Goal: Task Accomplishment & Management: Use online tool/utility

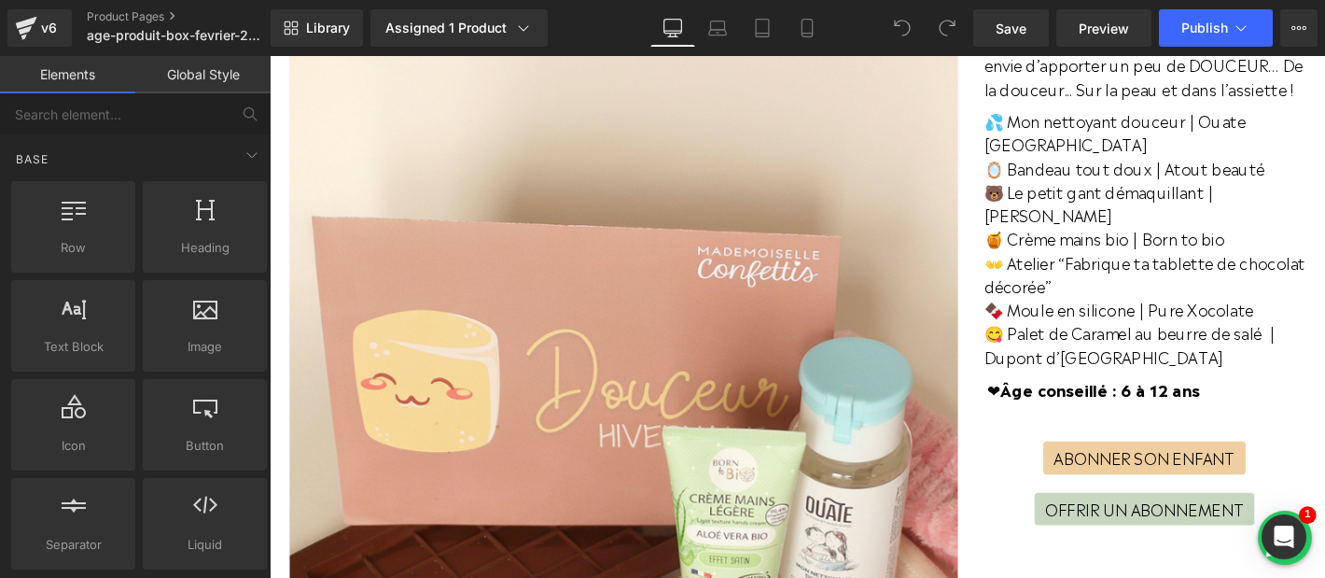
scroll to position [483, 0]
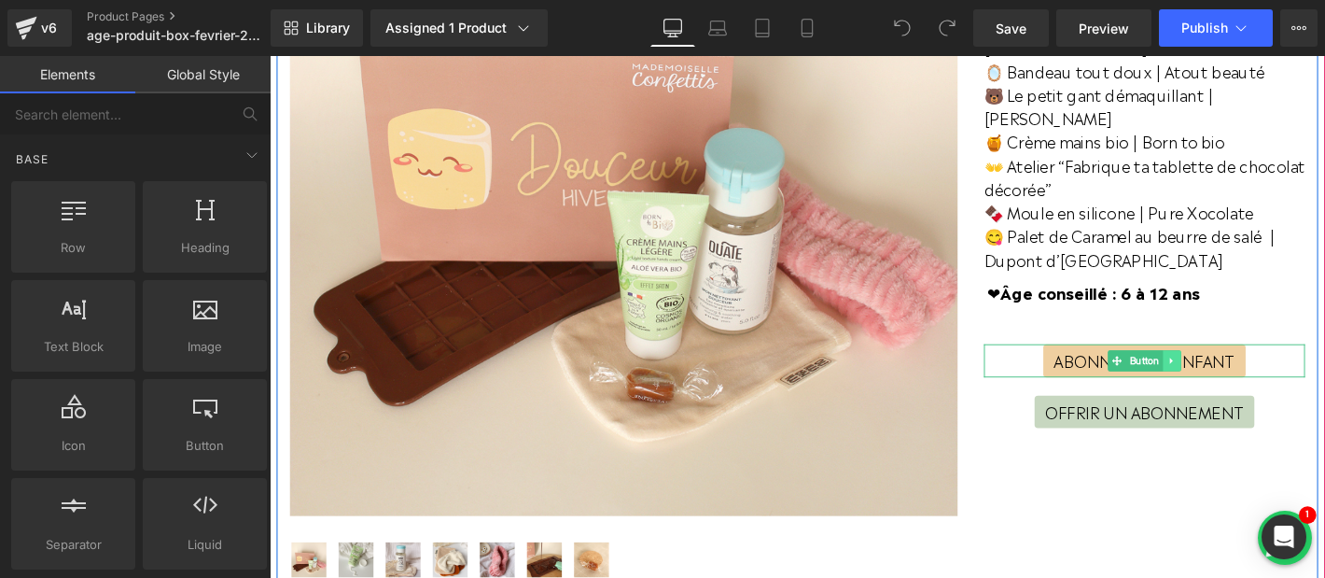
click at [1236, 376] on icon at bounding box center [1235, 381] width 10 height 11
click at [1241, 376] on icon at bounding box center [1245, 381] width 10 height 10
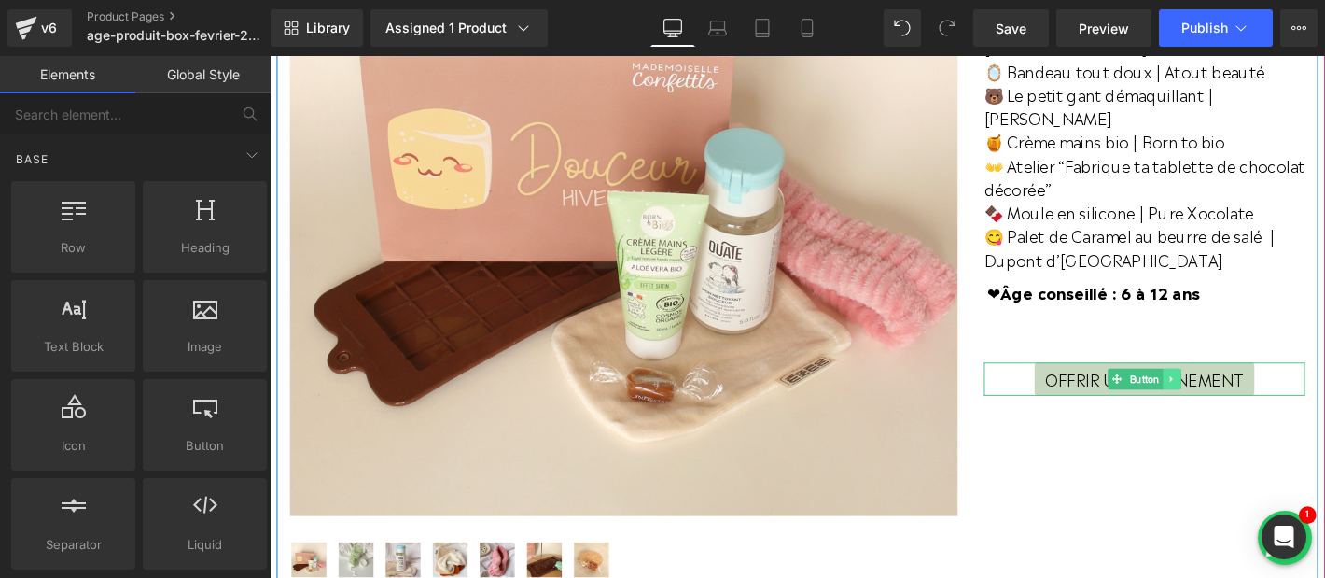
click at [1236, 396] on icon at bounding box center [1235, 401] width 10 height 11
click at [1242, 396] on icon at bounding box center [1245, 401] width 10 height 10
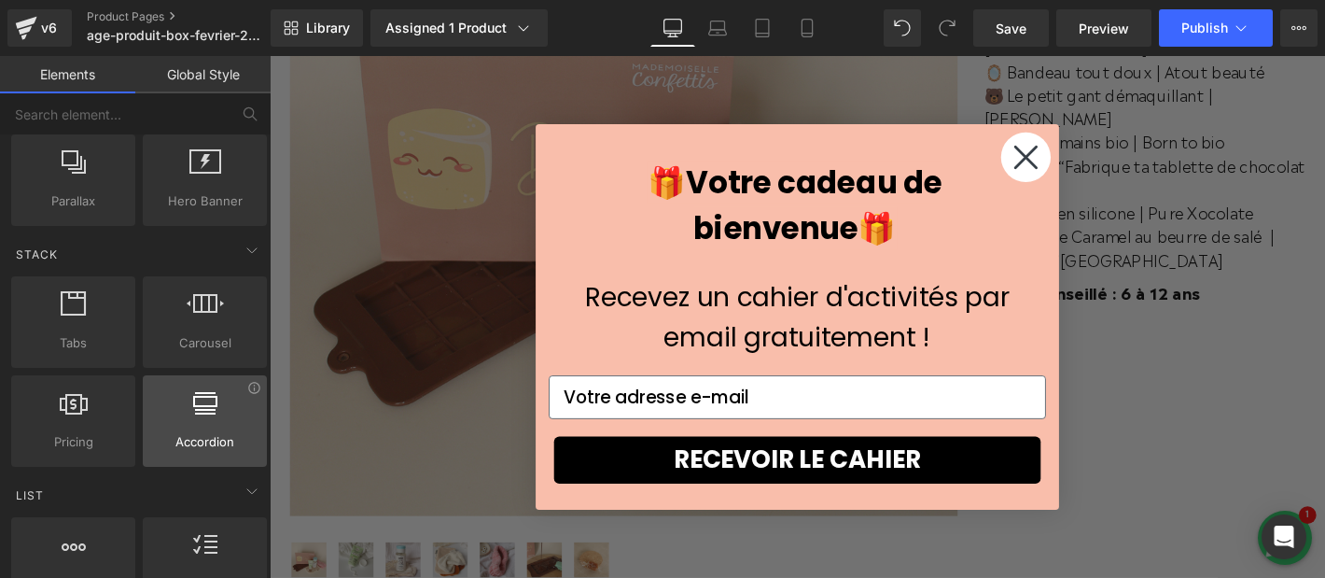
scroll to position [554, 0]
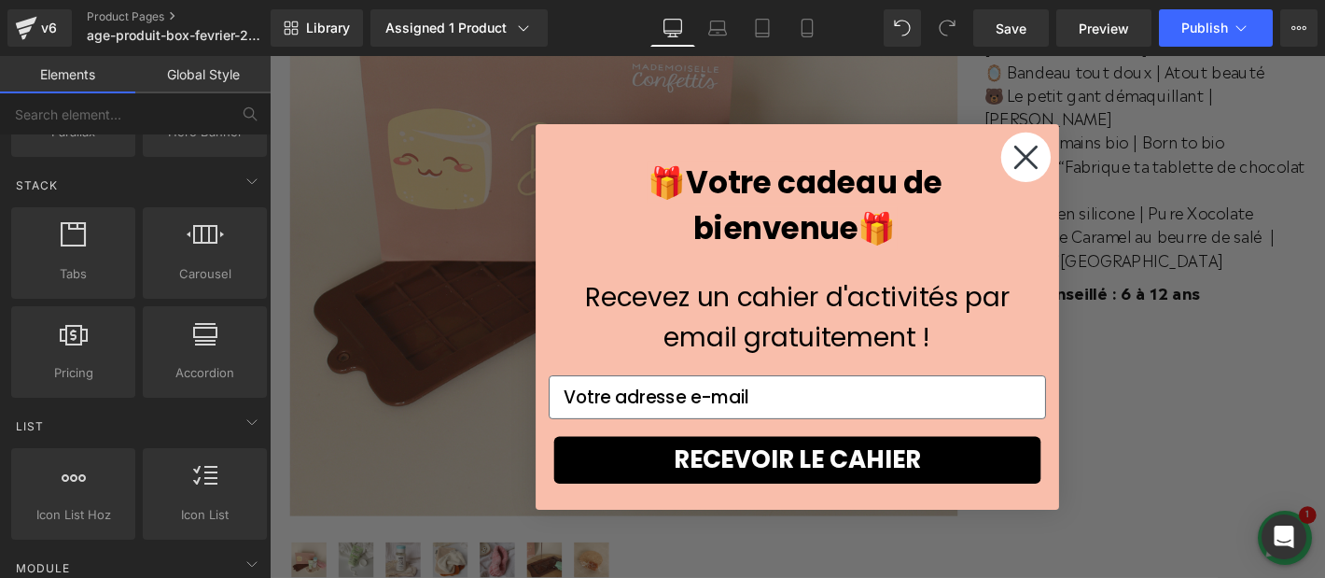
click at [1077, 162] on icon "Close dialog" at bounding box center [1079, 164] width 22 height 22
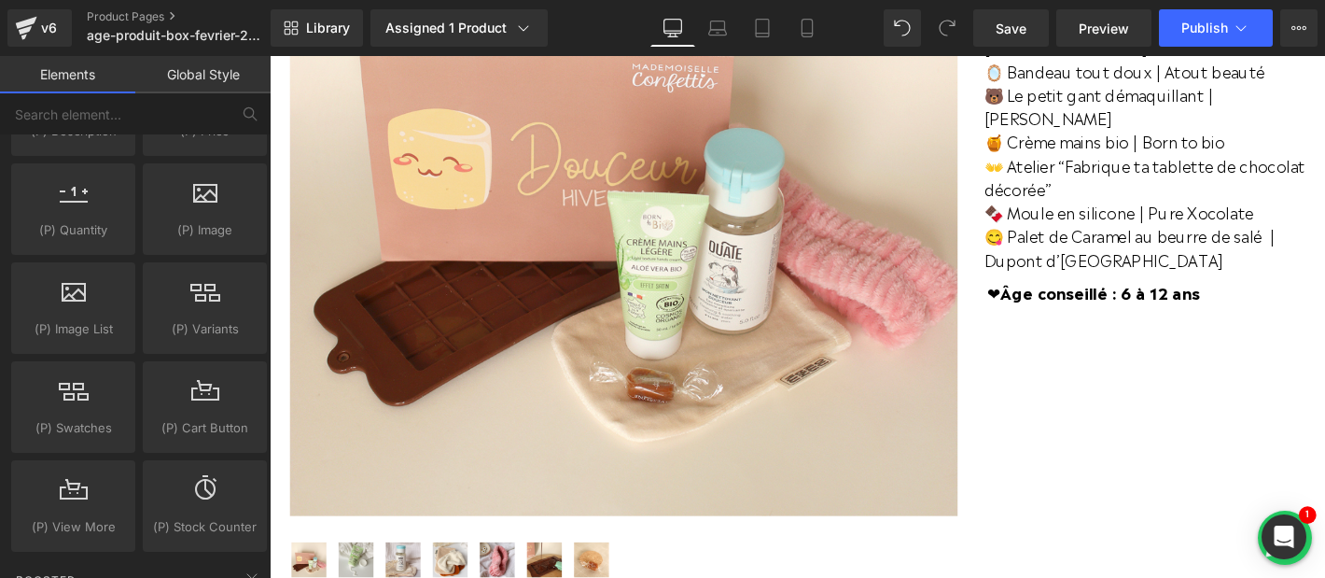
scroll to position [1828, 0]
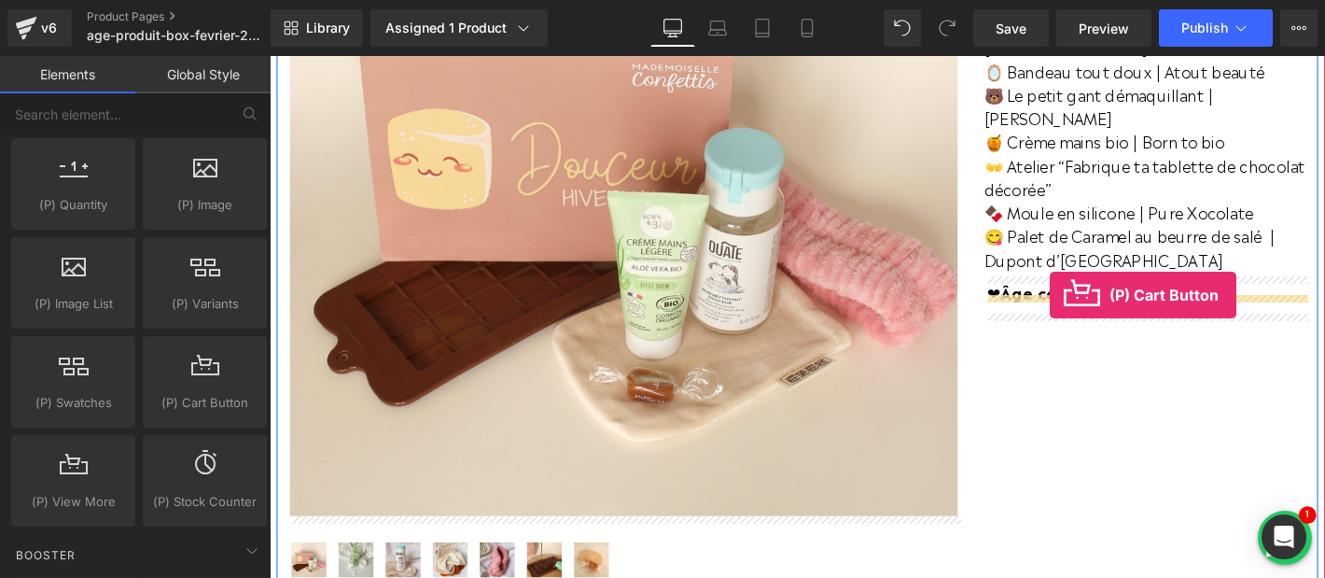
drag, startPoint x: 447, startPoint y: 450, endPoint x: 1104, endPoint y: 311, distance: 671.7
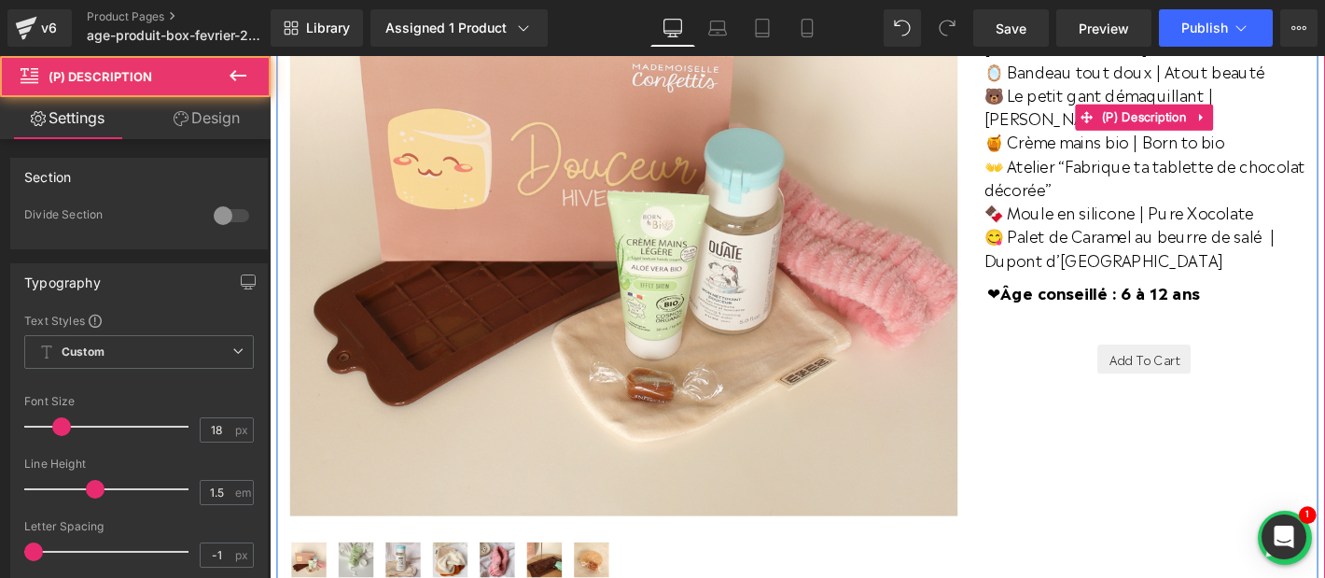
click at [1149, 288] on div "En ce mois de février où l’hiver bat son plein, Mademoiselle Confettis avait en…" at bounding box center [1205, 121] width 343 height 446
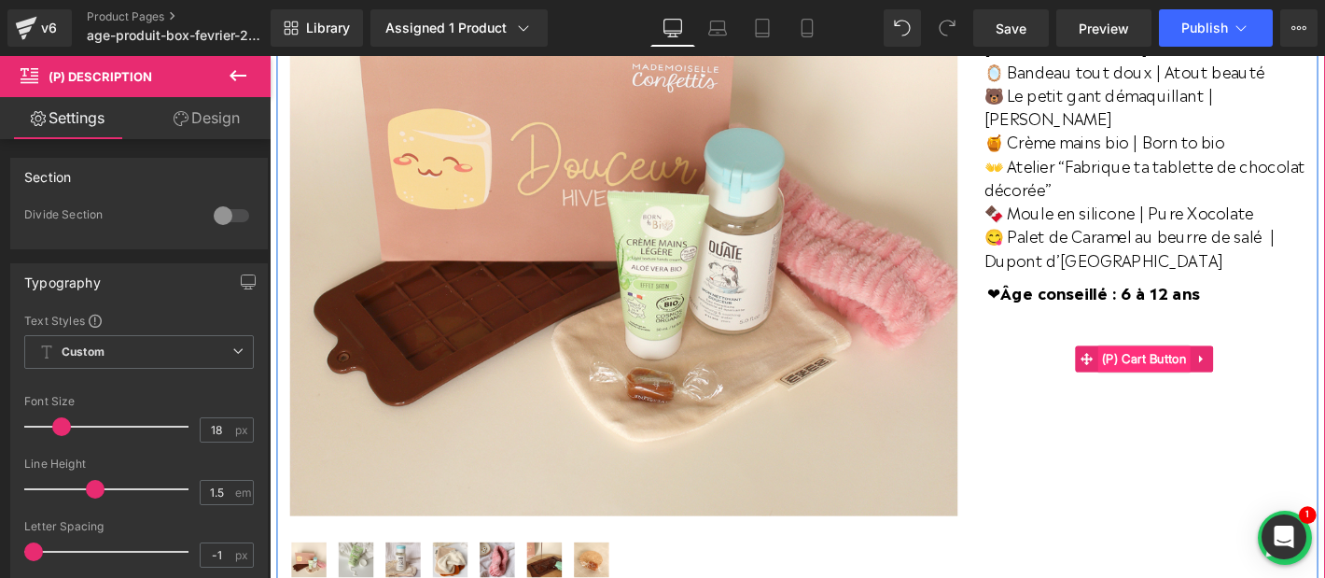
click at [1219, 366] on span "(P) Cart Button" at bounding box center [1206, 380] width 100 height 28
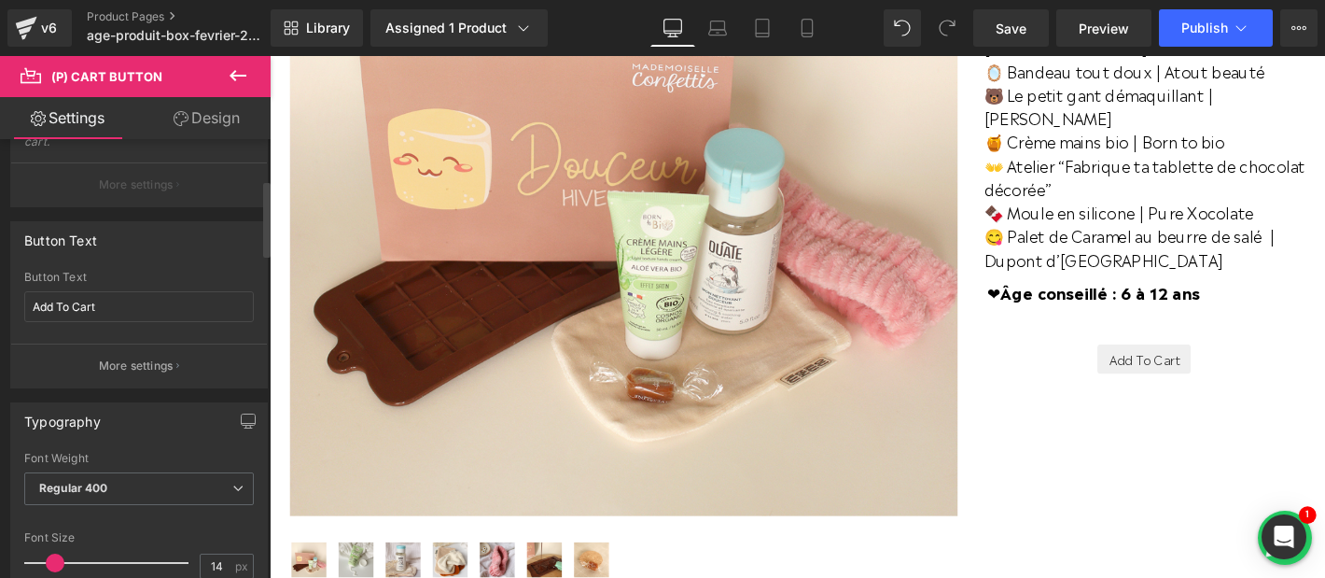
scroll to position [306, 0]
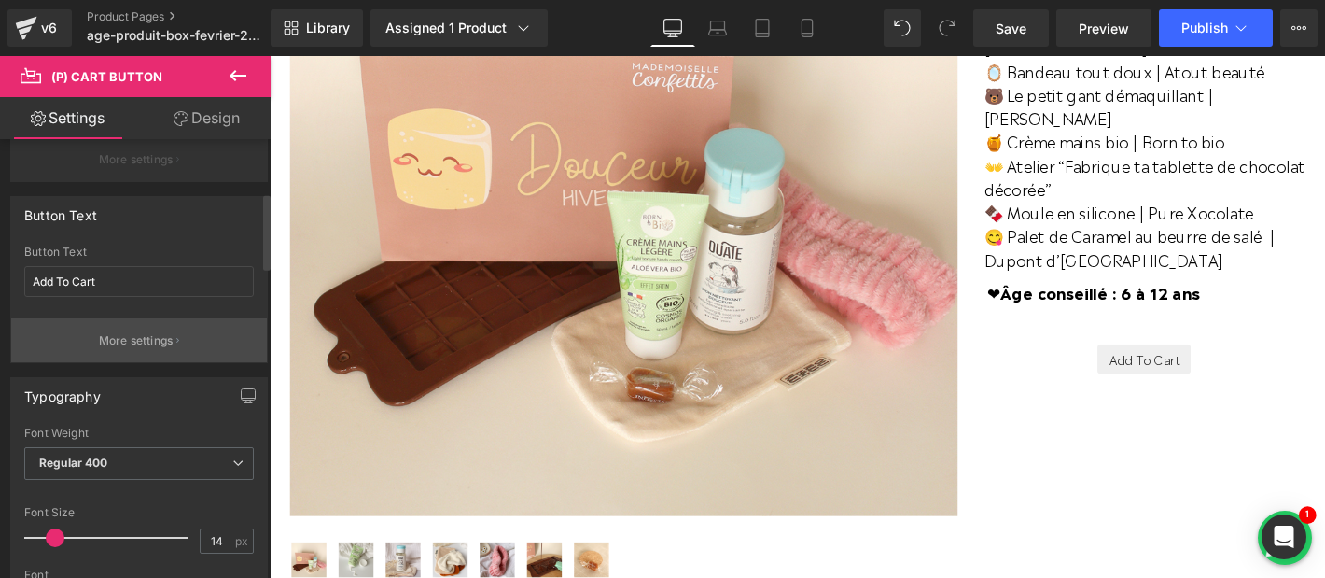
click at [136, 349] on button "More settings" at bounding box center [139, 340] width 256 height 44
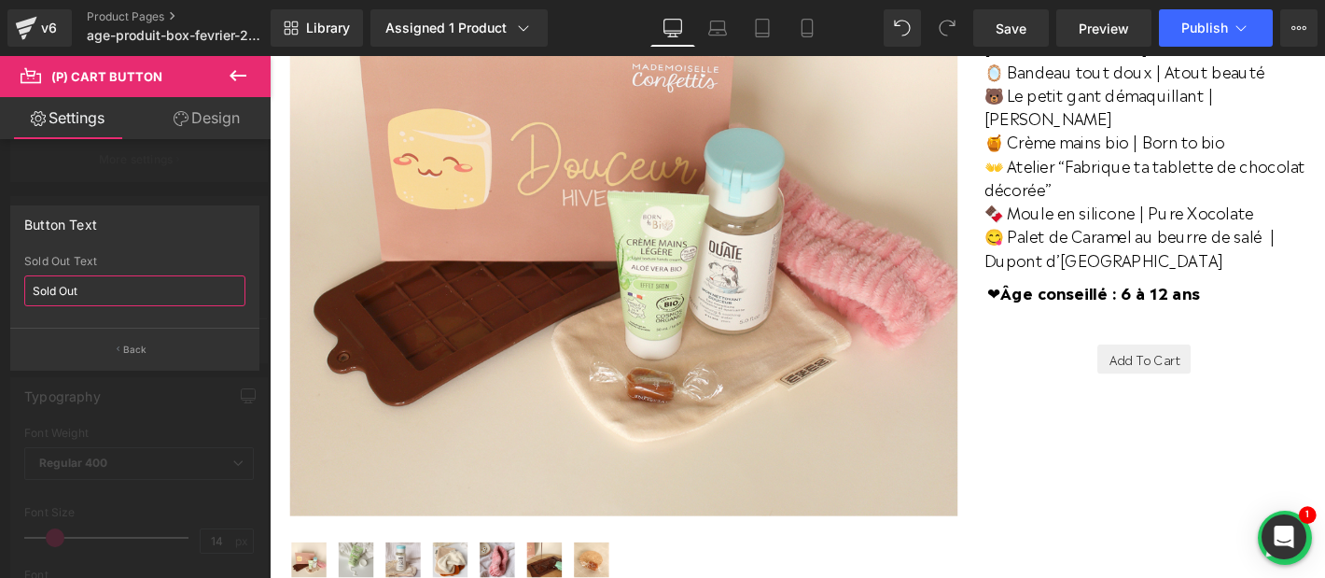
click at [120, 287] on input "Sold Out" at bounding box center [134, 290] width 221 height 31
click at [128, 352] on p "Back" at bounding box center [135, 350] width 24 height 14
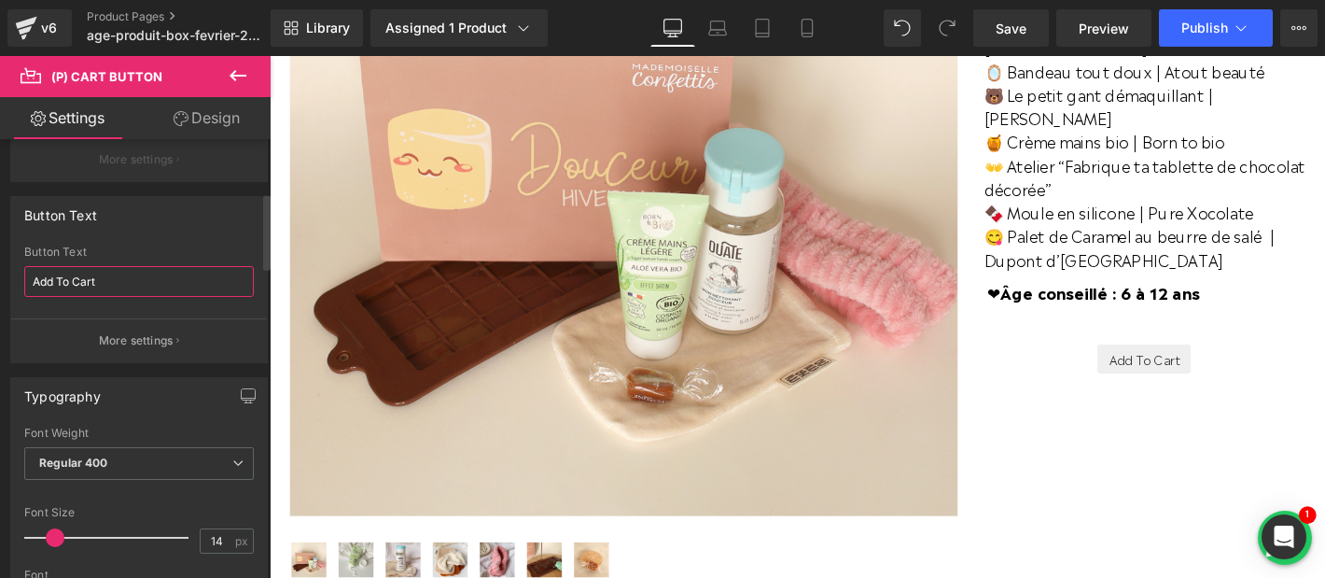
click at [137, 280] on input "Add To Cart" at bounding box center [139, 281] width 230 height 31
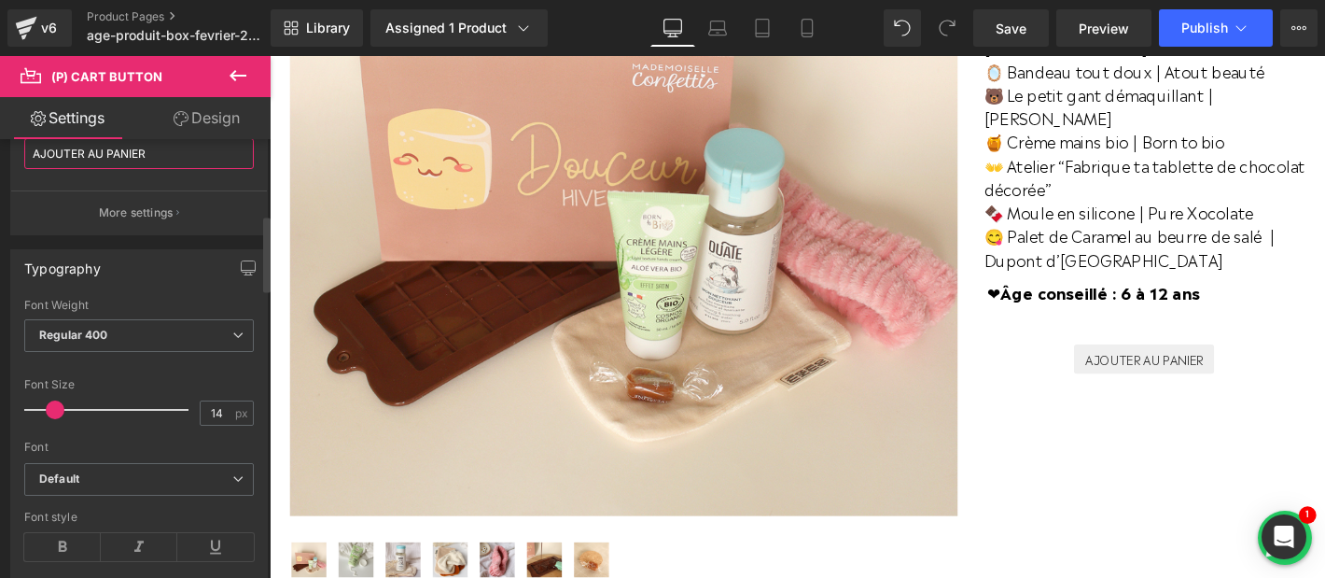
scroll to position [438, 0]
type input "AJOUTER AU PANIER"
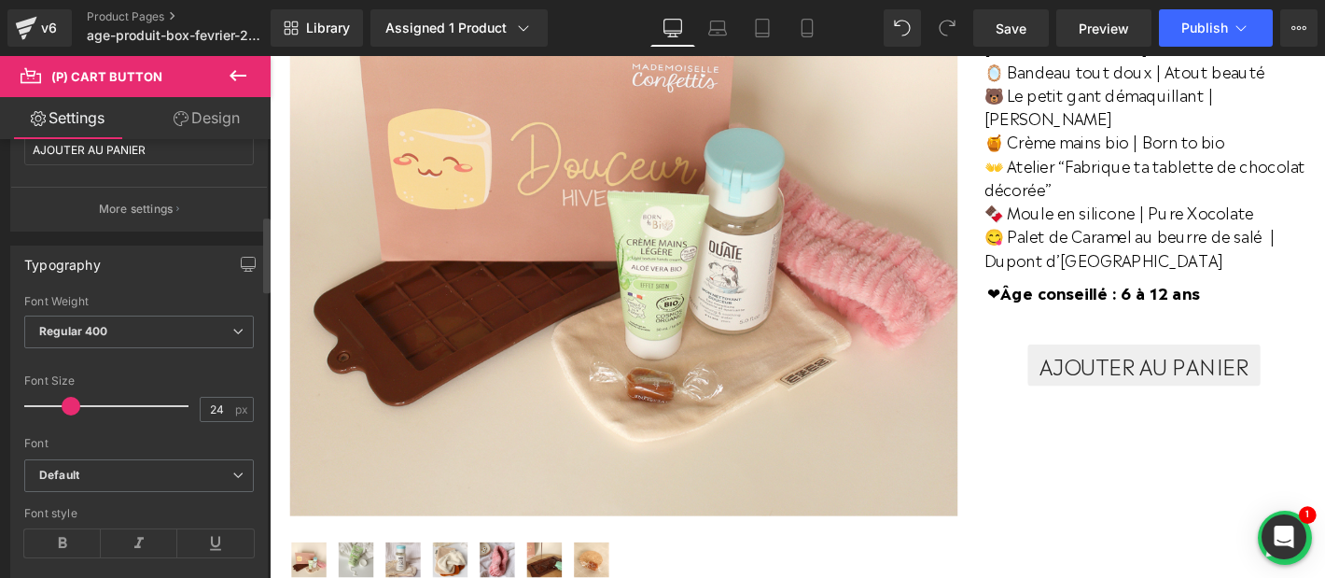
drag, startPoint x: 51, startPoint y: 406, endPoint x: 66, endPoint y: 401, distance: 15.6
click at [66, 401] on span at bounding box center [71, 406] width 19 height 19
type input "23"
click at [64, 401] on span at bounding box center [69, 406] width 19 height 19
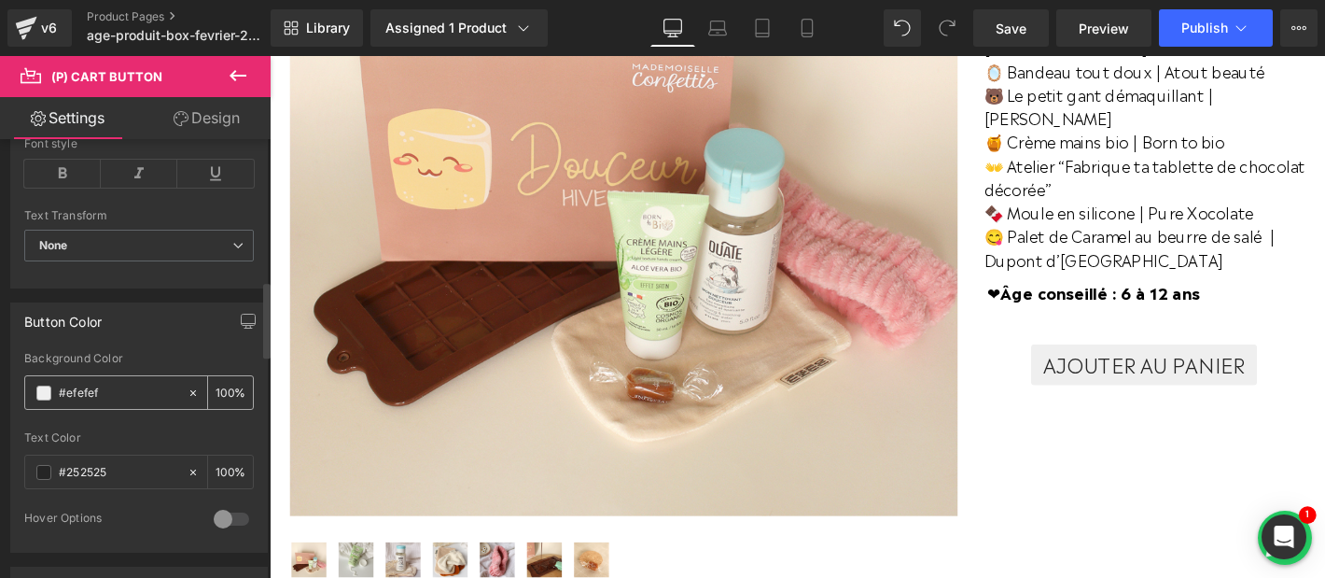
scroll to position [816, 0]
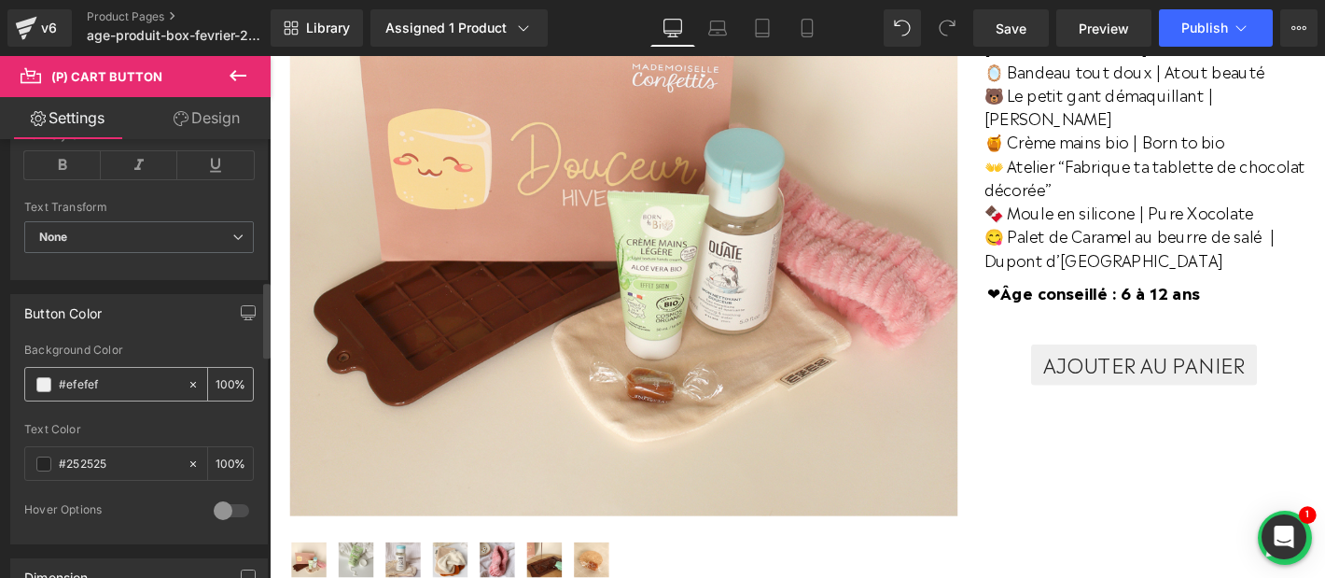
click at [83, 388] on input "#efefef" at bounding box center [118, 384] width 119 height 21
click at [45, 382] on span at bounding box center [43, 384] width 15 height 15
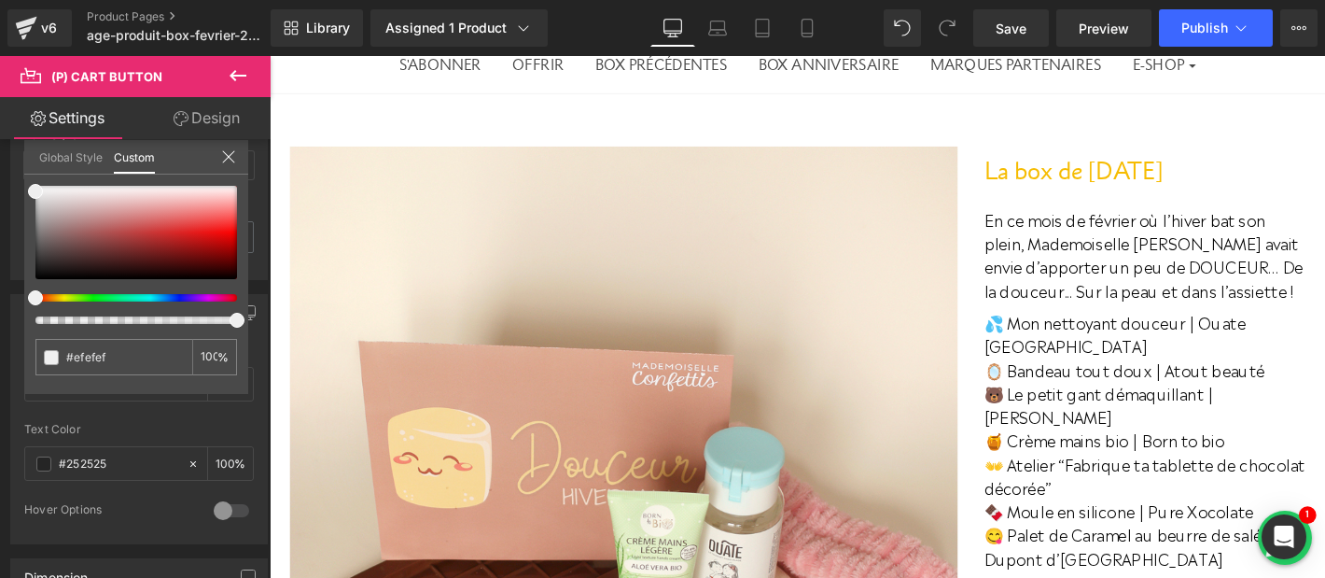
scroll to position [85, 0]
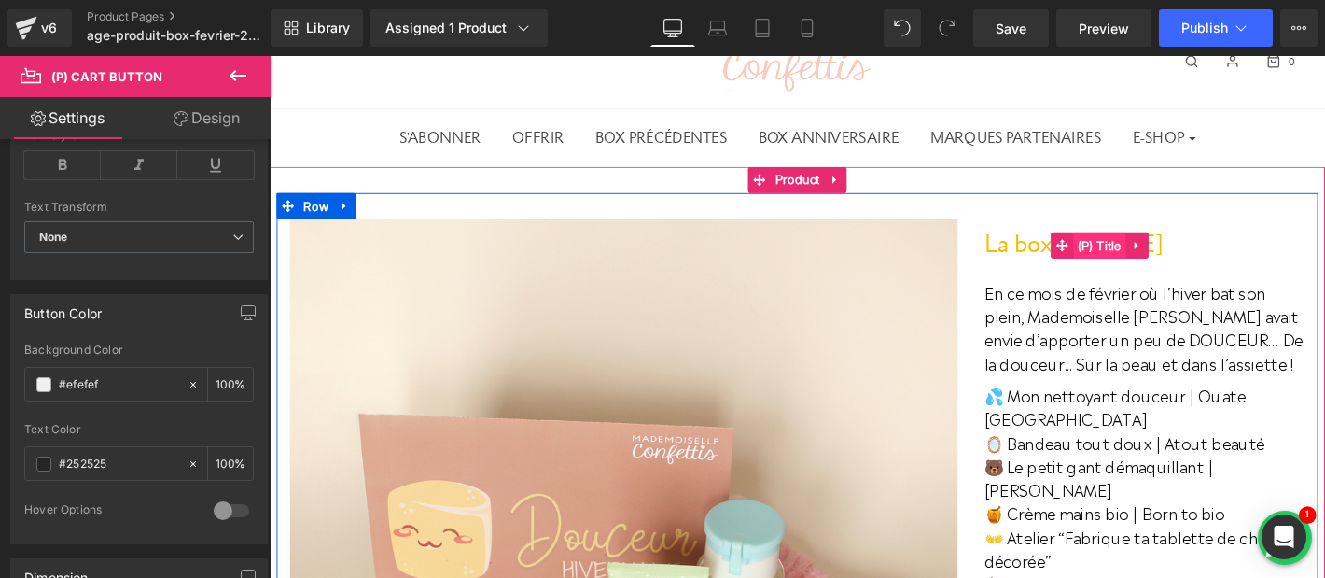
click at [1156, 259] on span "(P) Title" at bounding box center [1157, 259] width 57 height 28
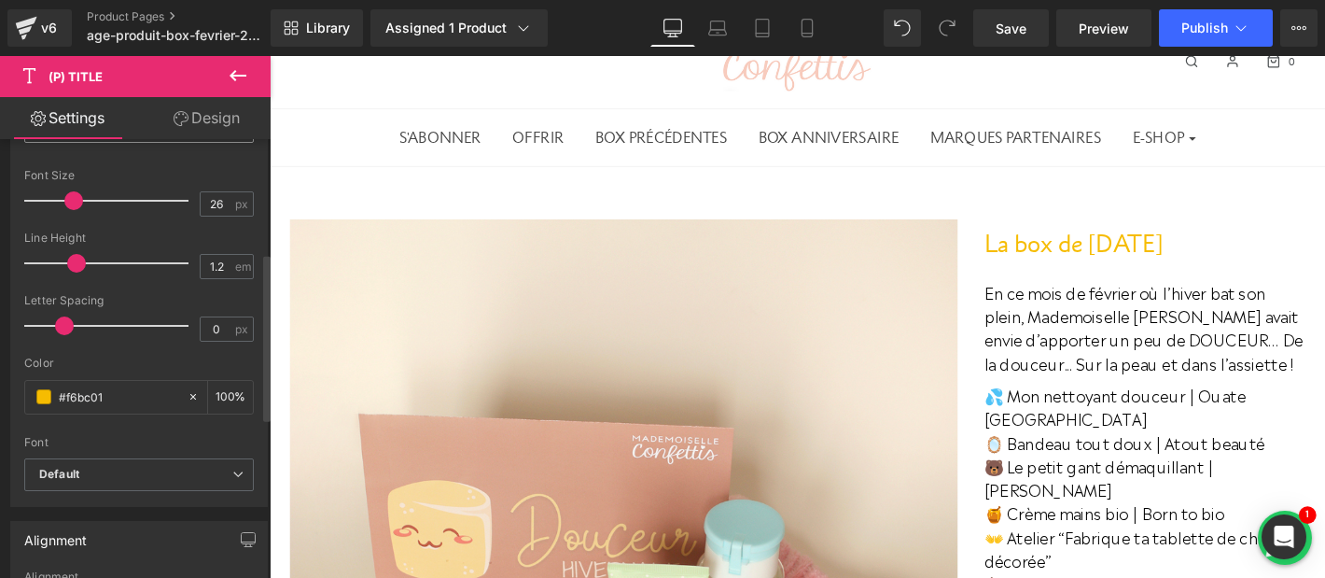
scroll to position [326, 0]
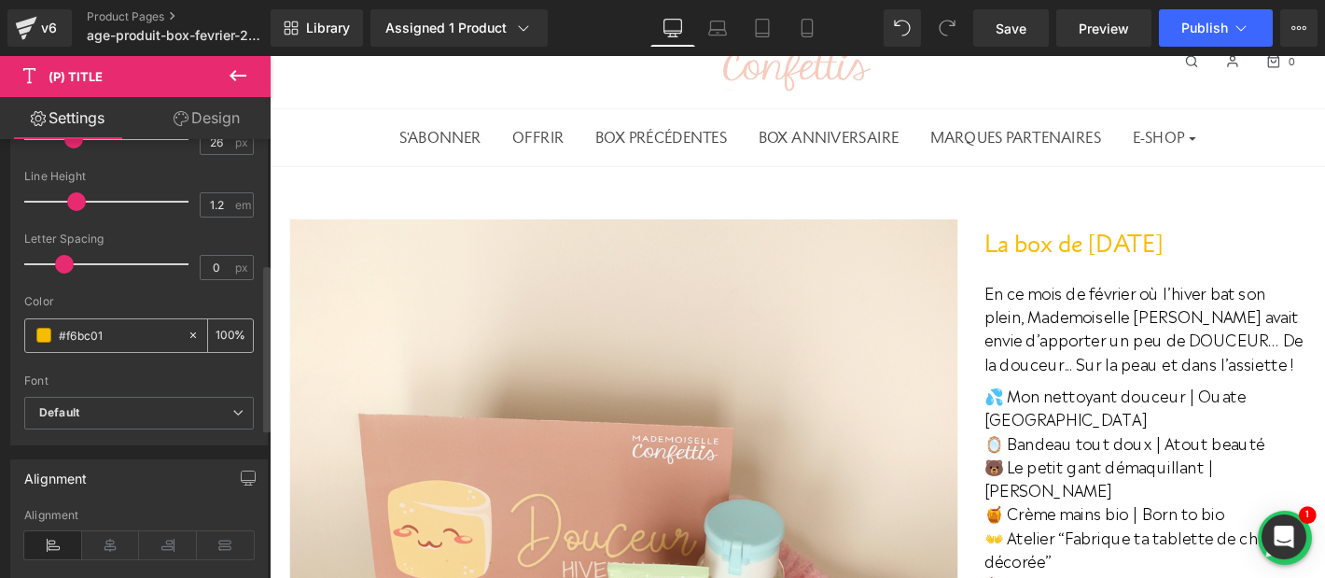
click at [91, 334] on input "#f6bc01" at bounding box center [118, 335] width 119 height 21
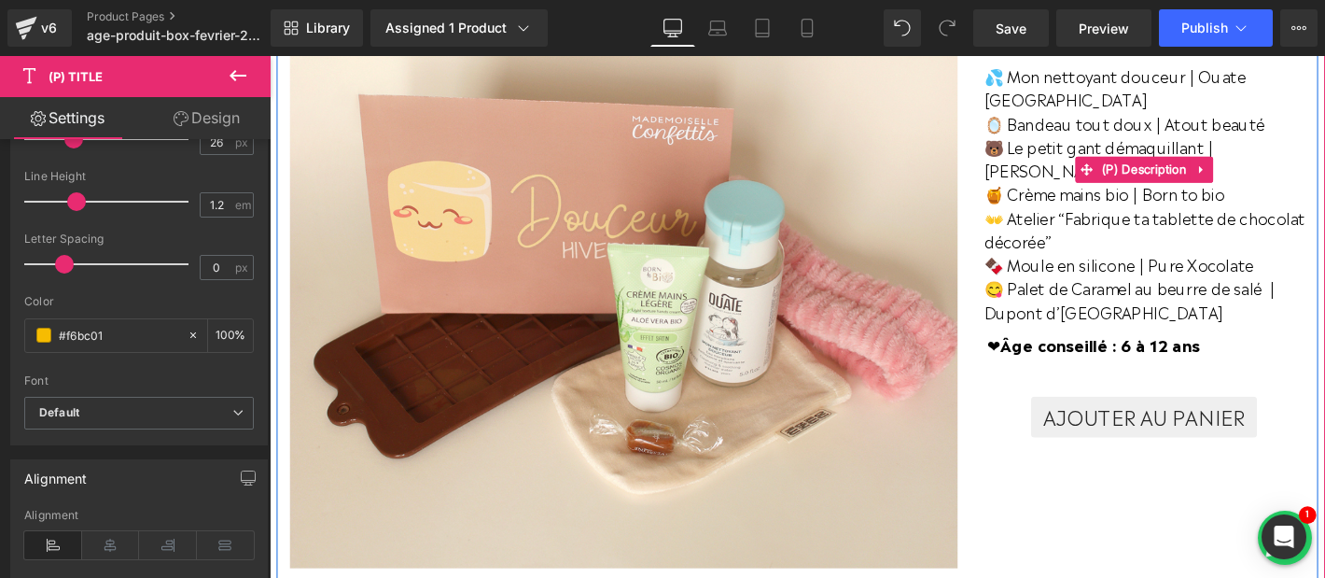
scroll to position [483, 0]
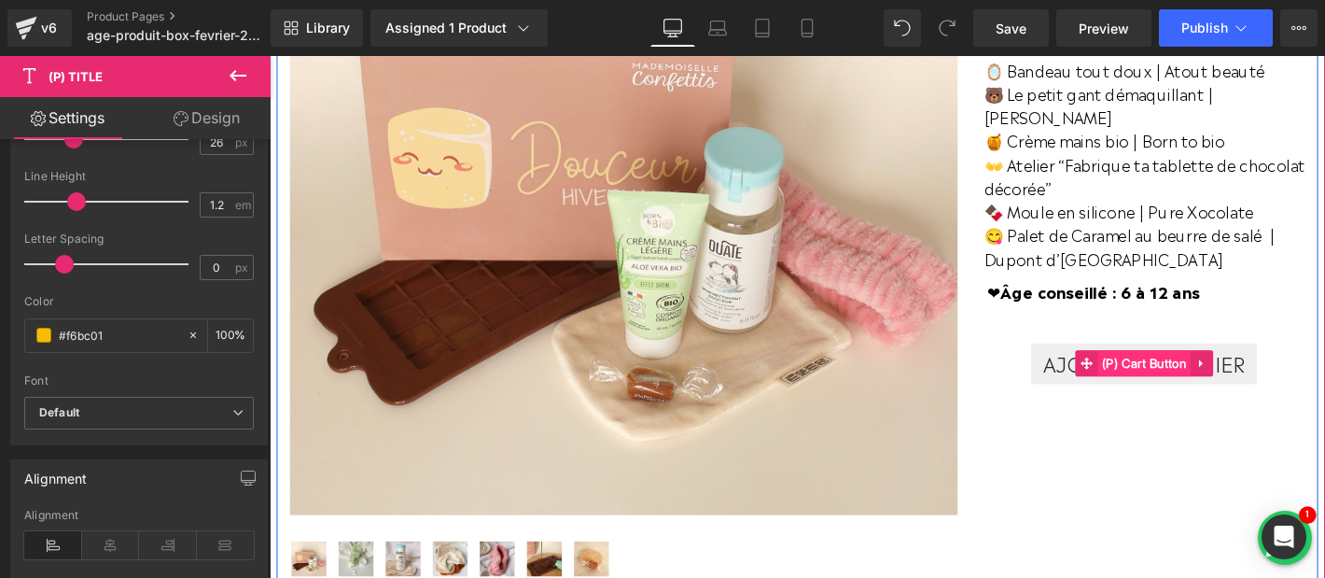
click at [1162, 371] on span "(P) Cart Button" at bounding box center [1206, 385] width 100 height 28
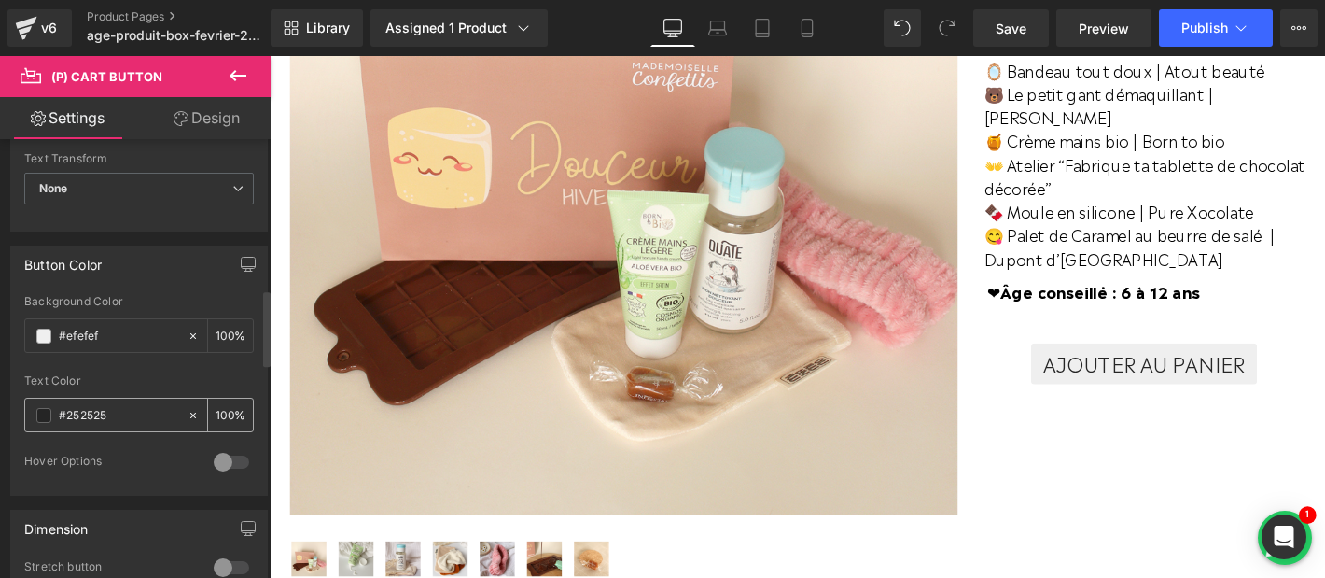
scroll to position [888, 0]
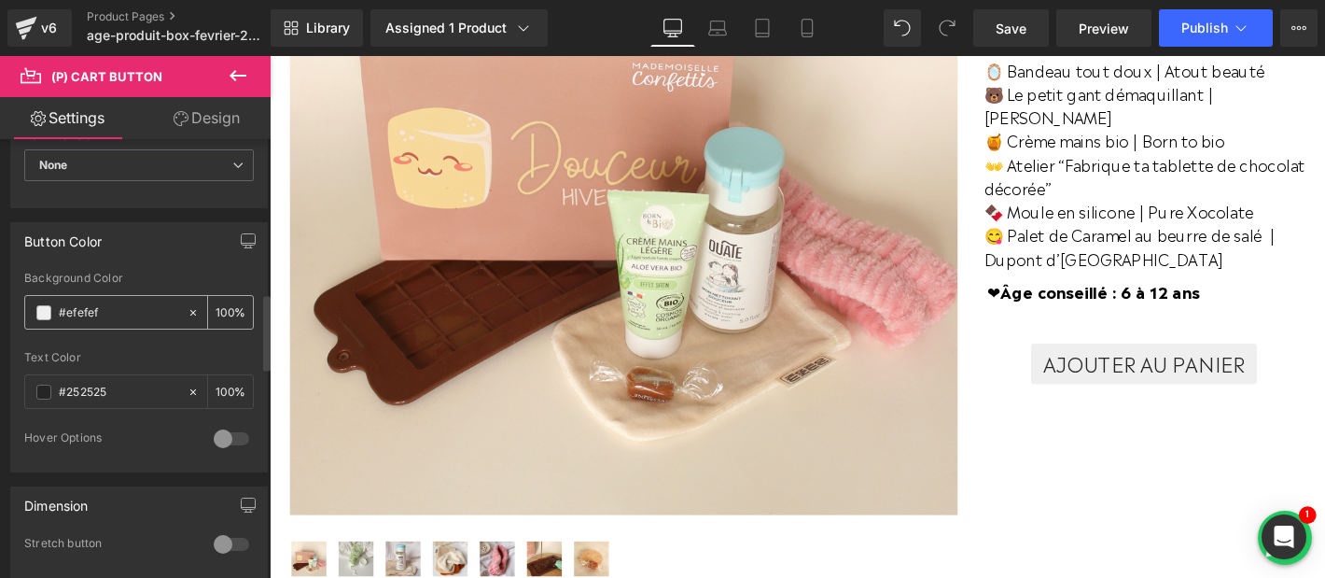
click at [92, 308] on input "#efefef" at bounding box center [118, 312] width 119 height 21
paste input "f6bc01"
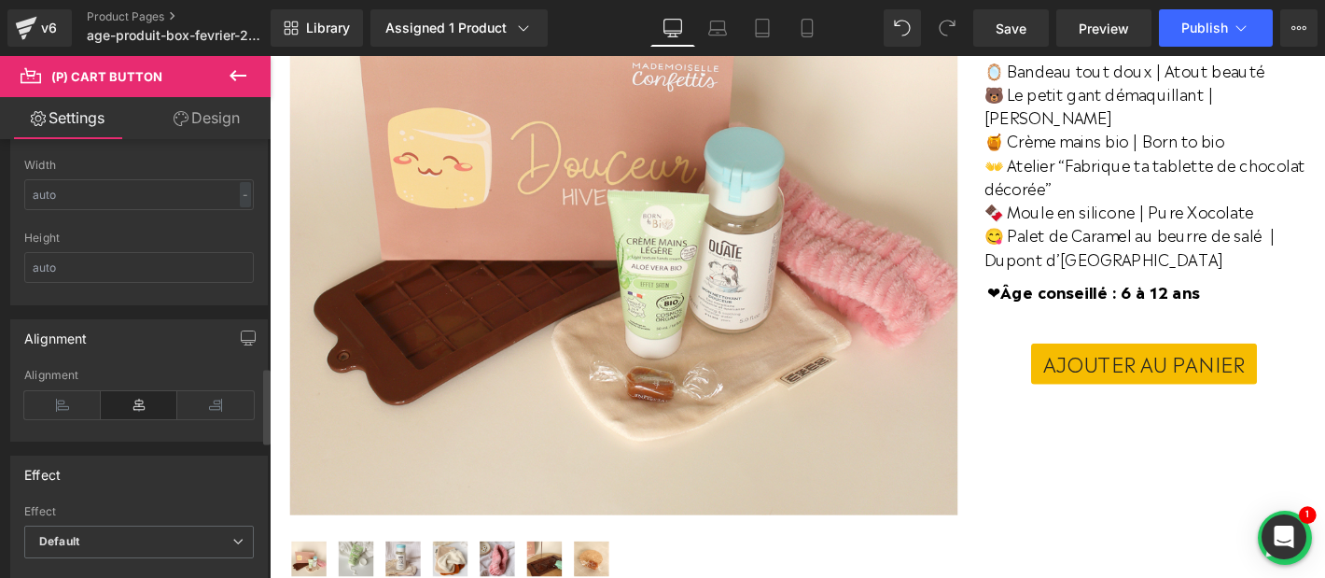
scroll to position [1314, 0]
type input "#f6bc01"
click at [55, 399] on icon at bounding box center [62, 397] width 77 height 28
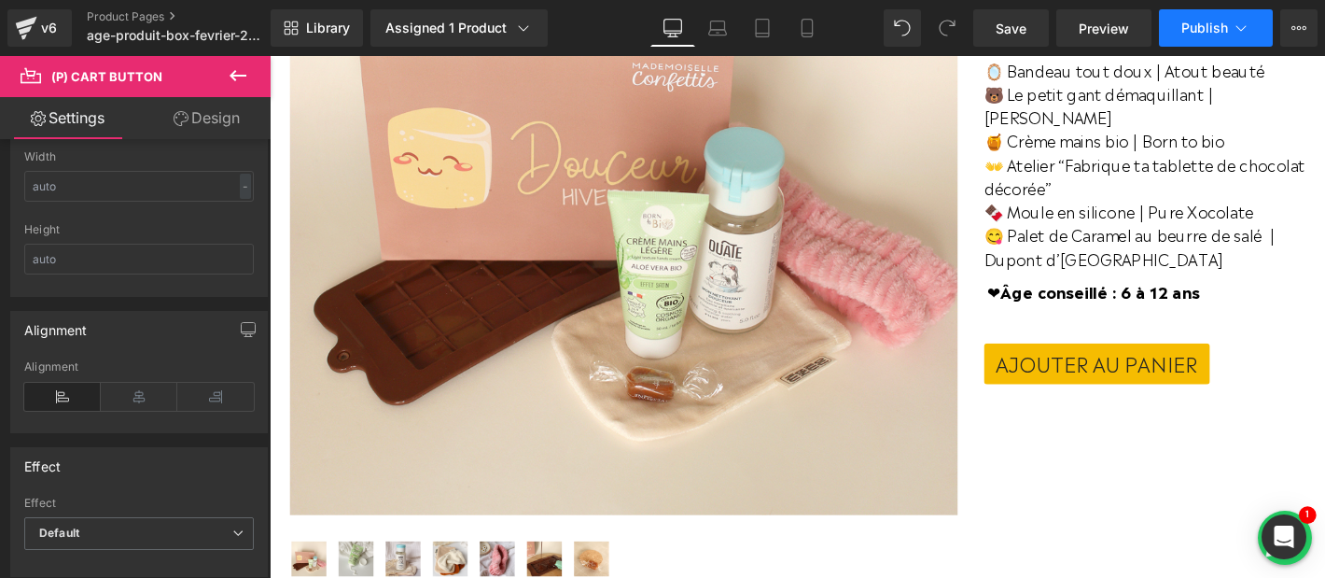
click at [1213, 37] on button "Publish" at bounding box center [1216, 27] width 114 height 37
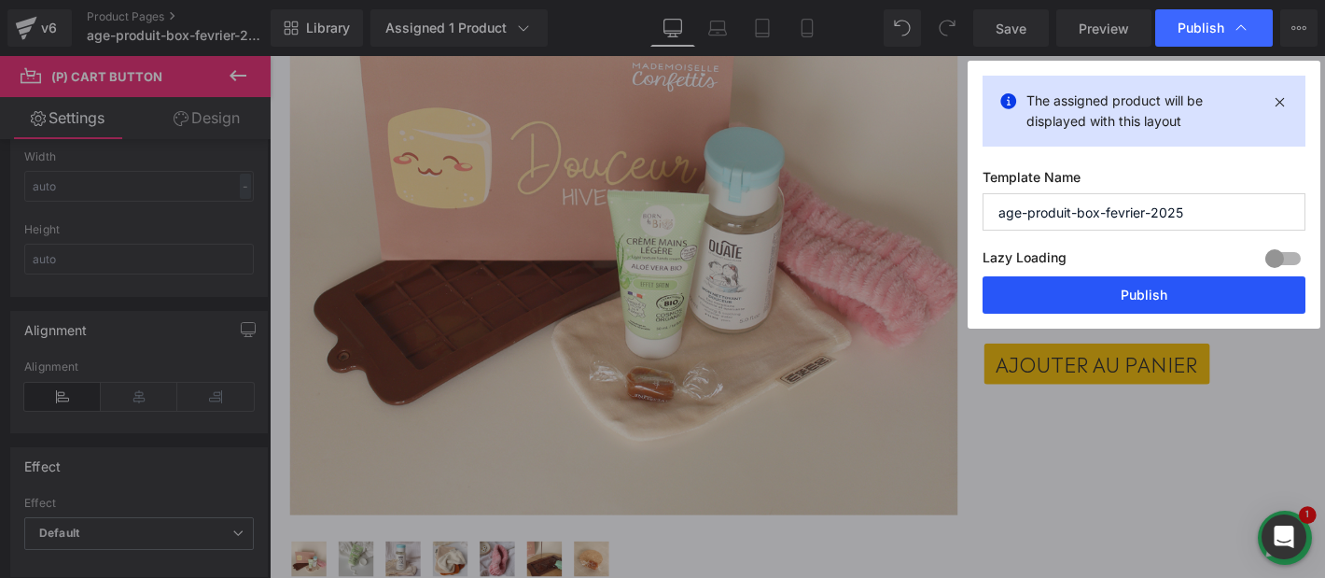
click at [1167, 301] on button "Publish" at bounding box center [1144, 294] width 323 height 37
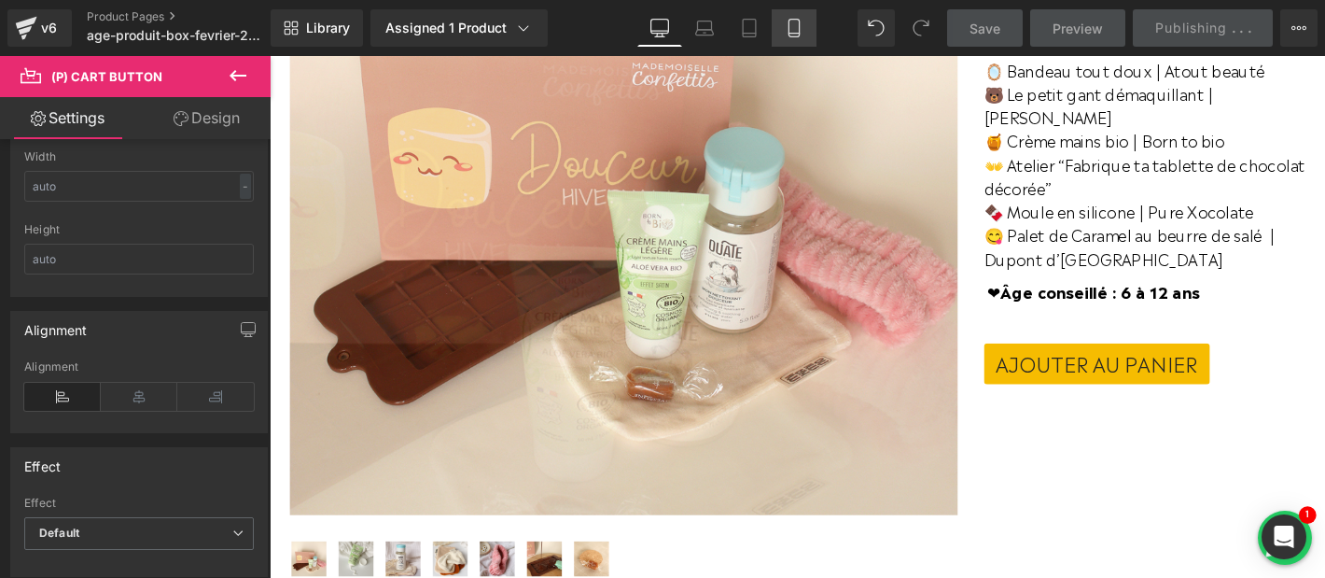
click at [799, 25] on icon at bounding box center [794, 29] width 10 height 18
type input "100"
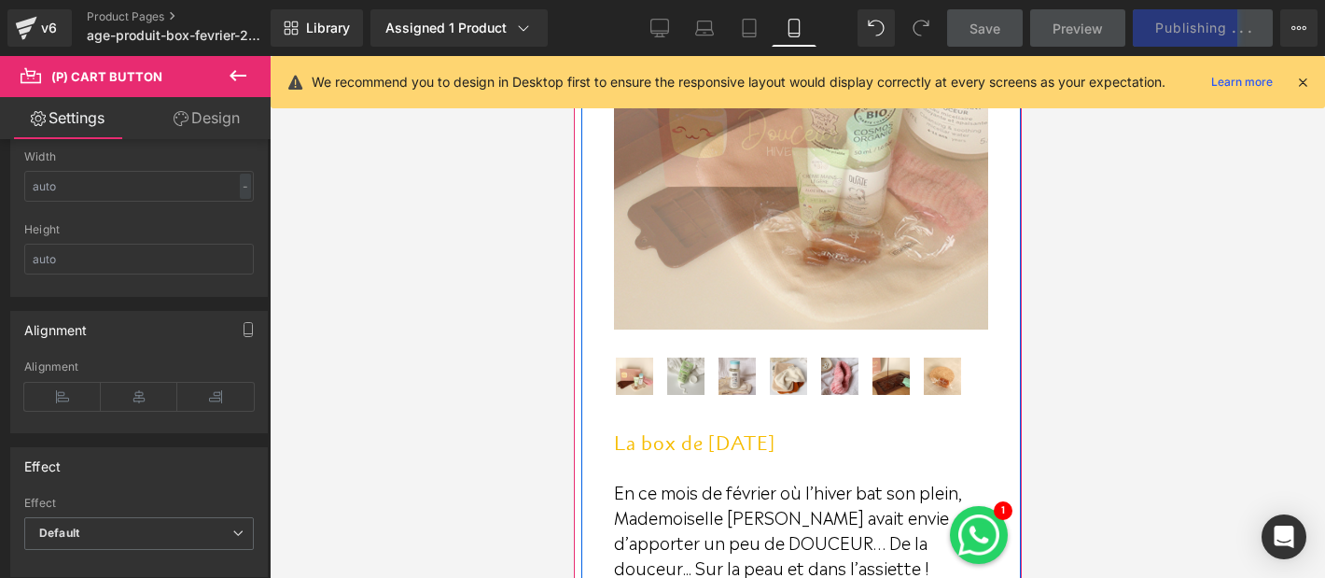
scroll to position [245, 0]
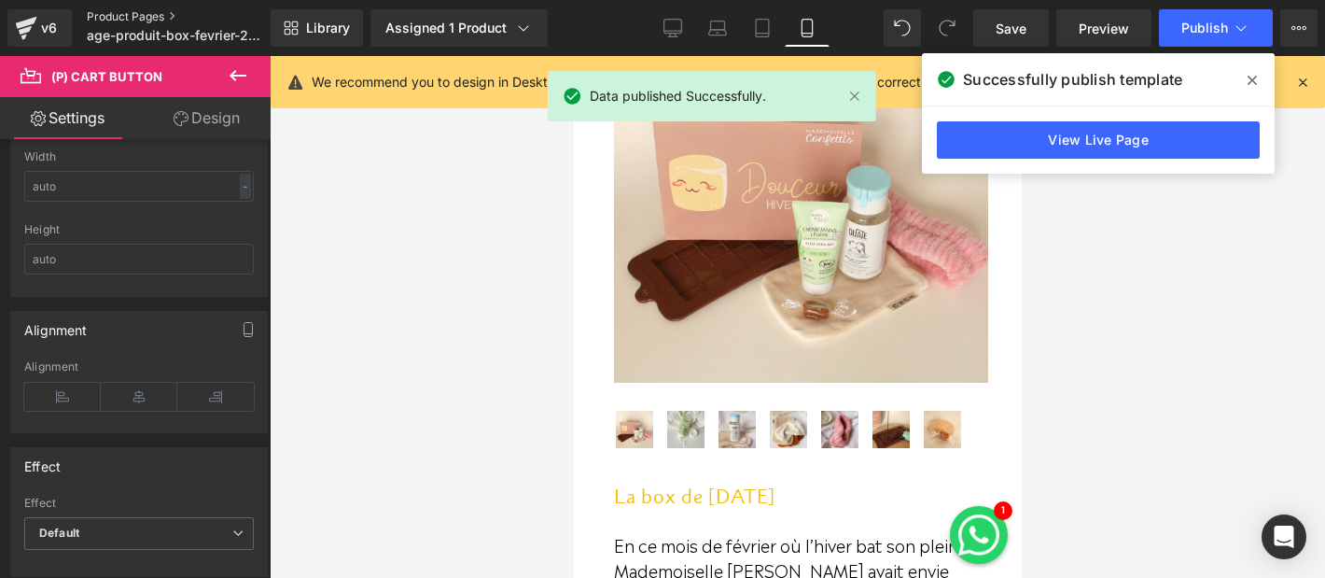
click at [136, 14] on link "Product Pages" at bounding box center [194, 16] width 214 height 15
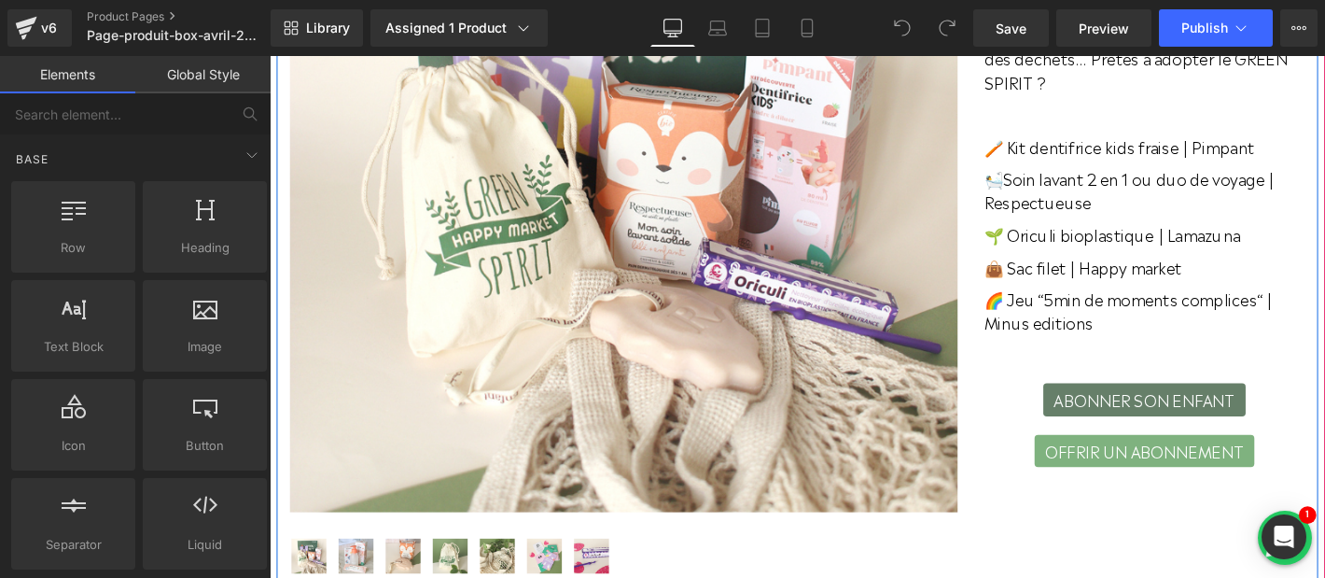
scroll to position [601, 0]
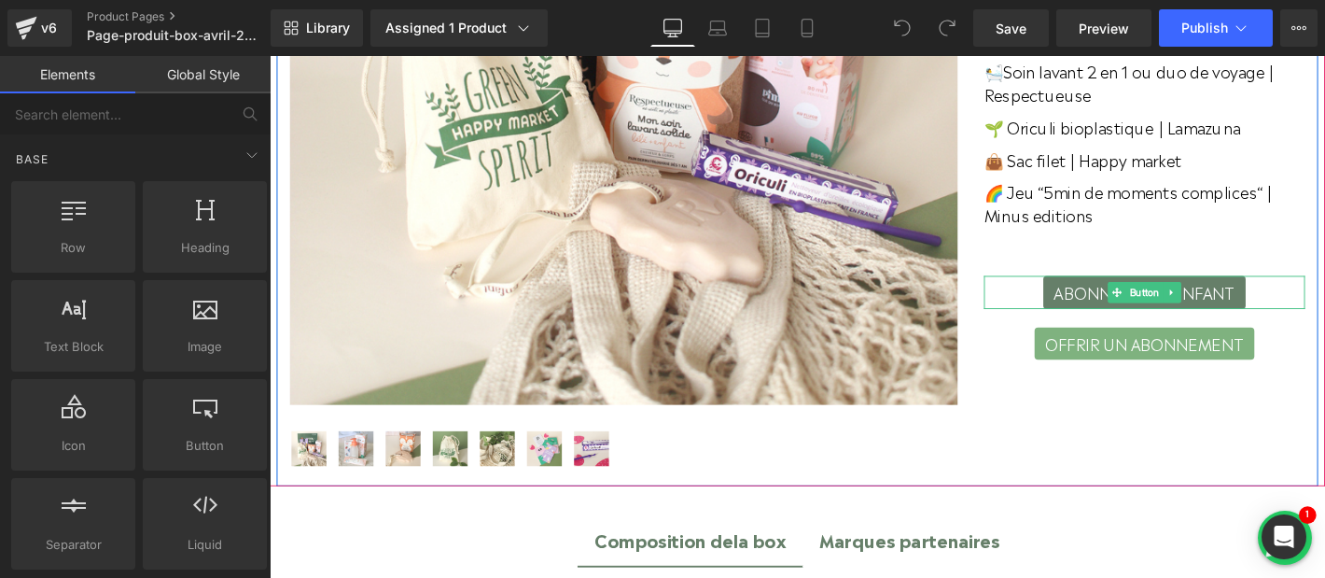
click at [1282, 311] on span "ABONNER SON ENFANT" at bounding box center [1206, 309] width 194 height 24
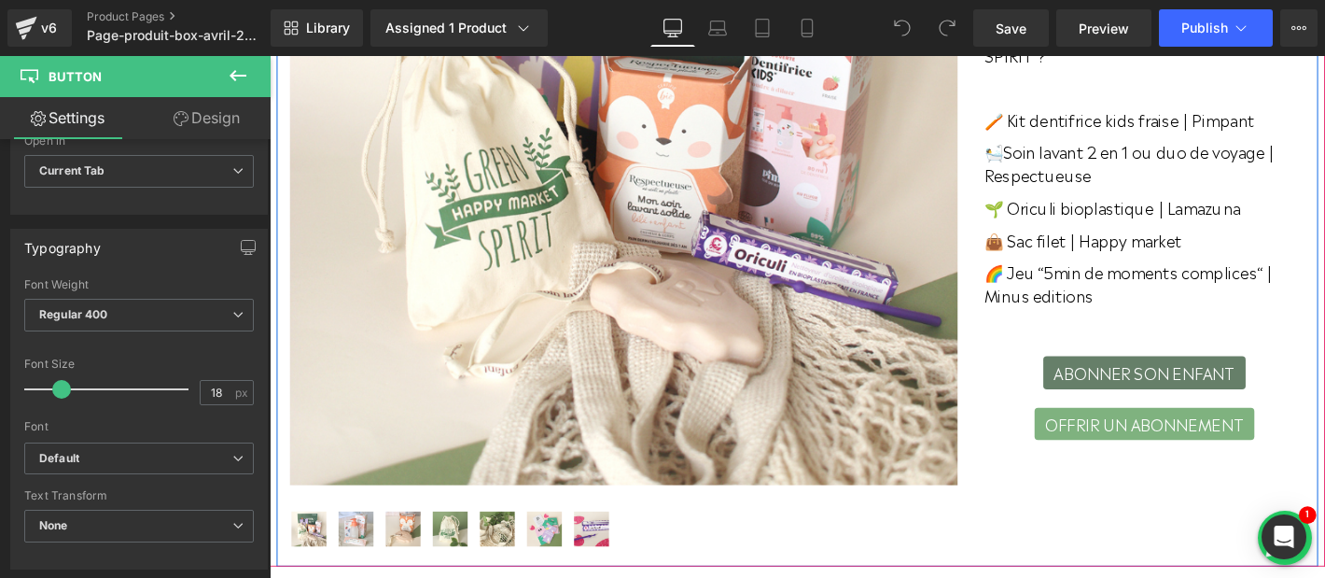
scroll to position [497, 0]
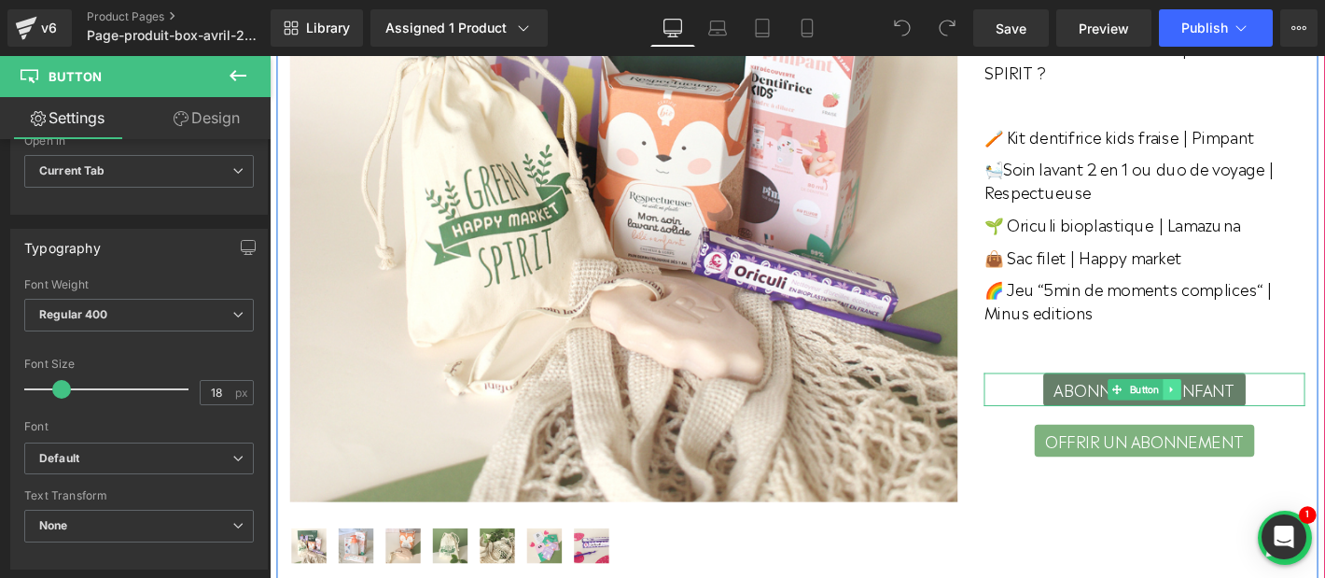
click at [1245, 409] on link at bounding box center [1236, 412] width 20 height 22
click at [1248, 409] on icon at bounding box center [1245, 412] width 10 height 11
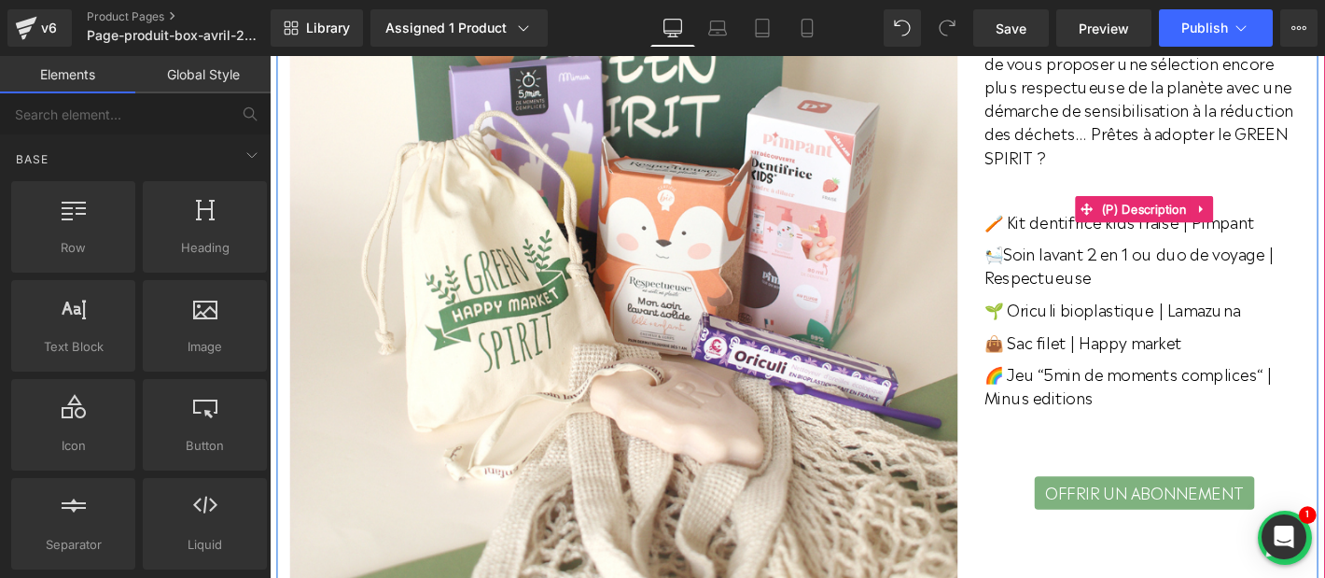
scroll to position [536, 0]
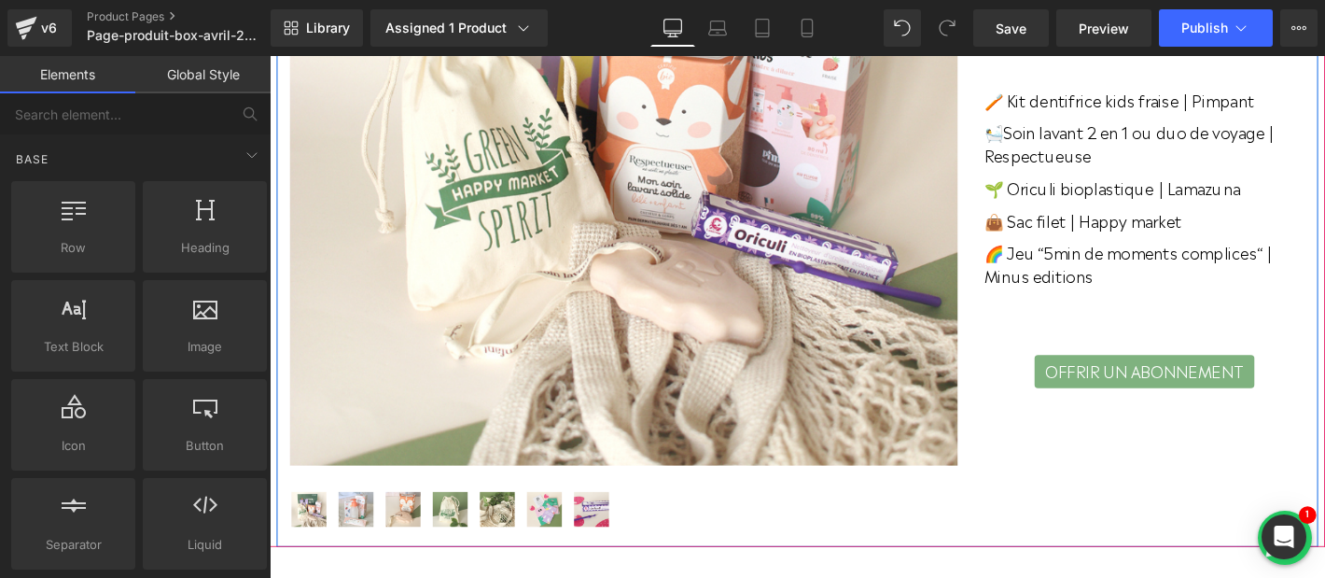
click at [1254, 397] on span "OFFRIR UN ABONNEMENT" at bounding box center [1206, 394] width 213 height 24
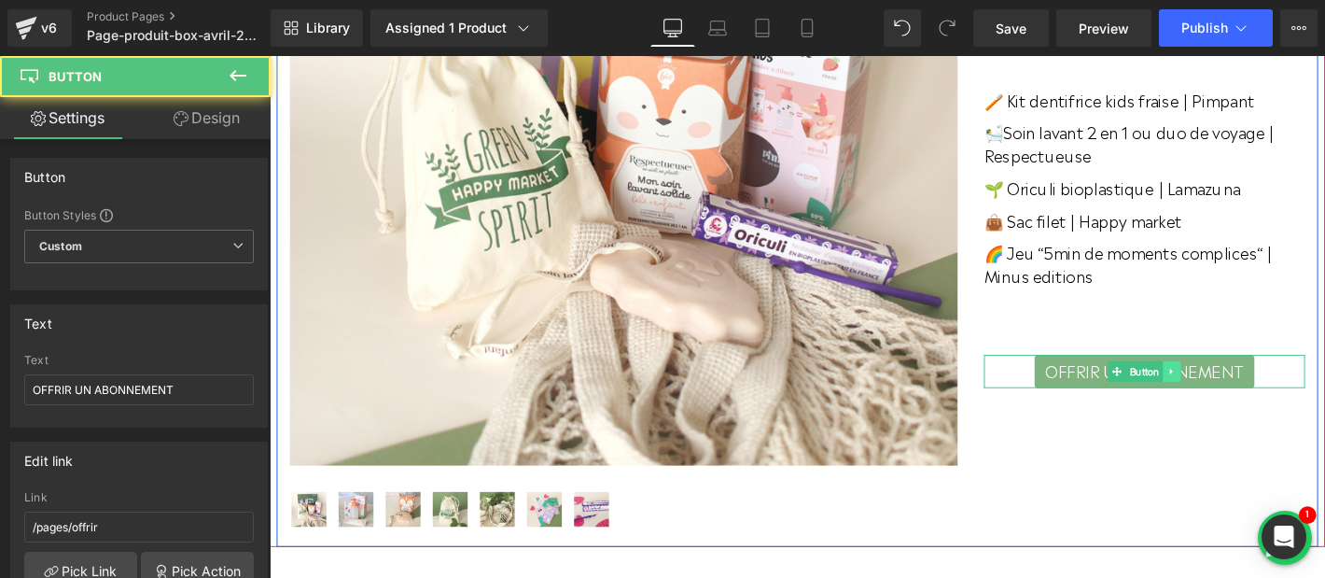
click at [1230, 388] on icon at bounding box center [1235, 393] width 10 height 11
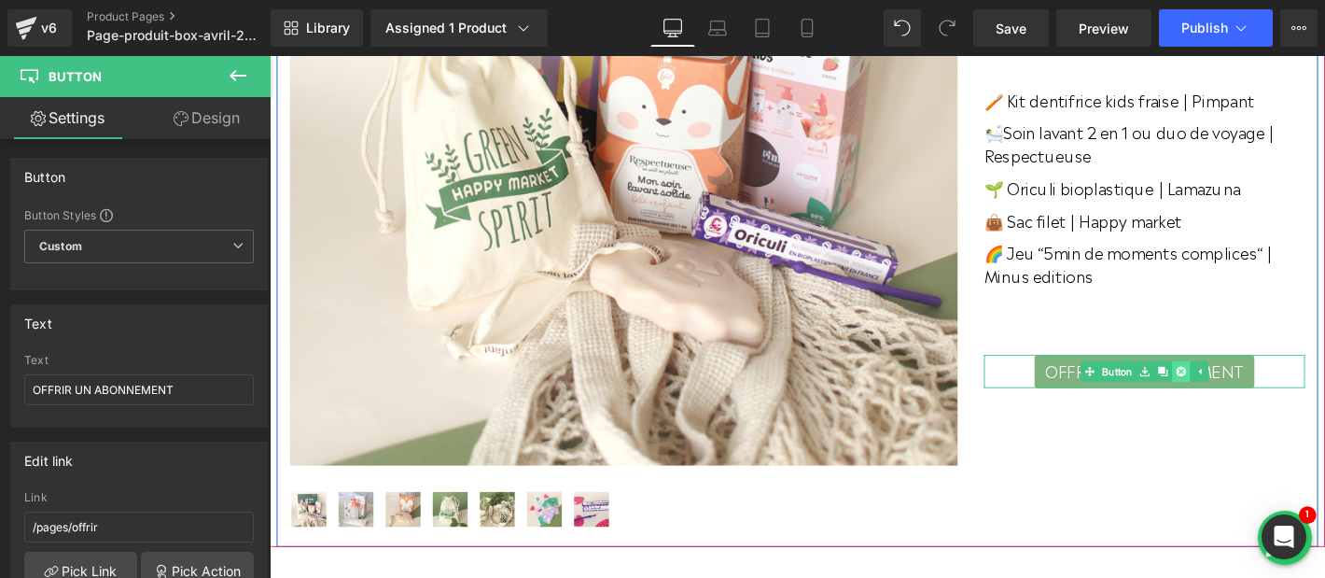
click at [1243, 392] on icon at bounding box center [1245, 393] width 10 height 10
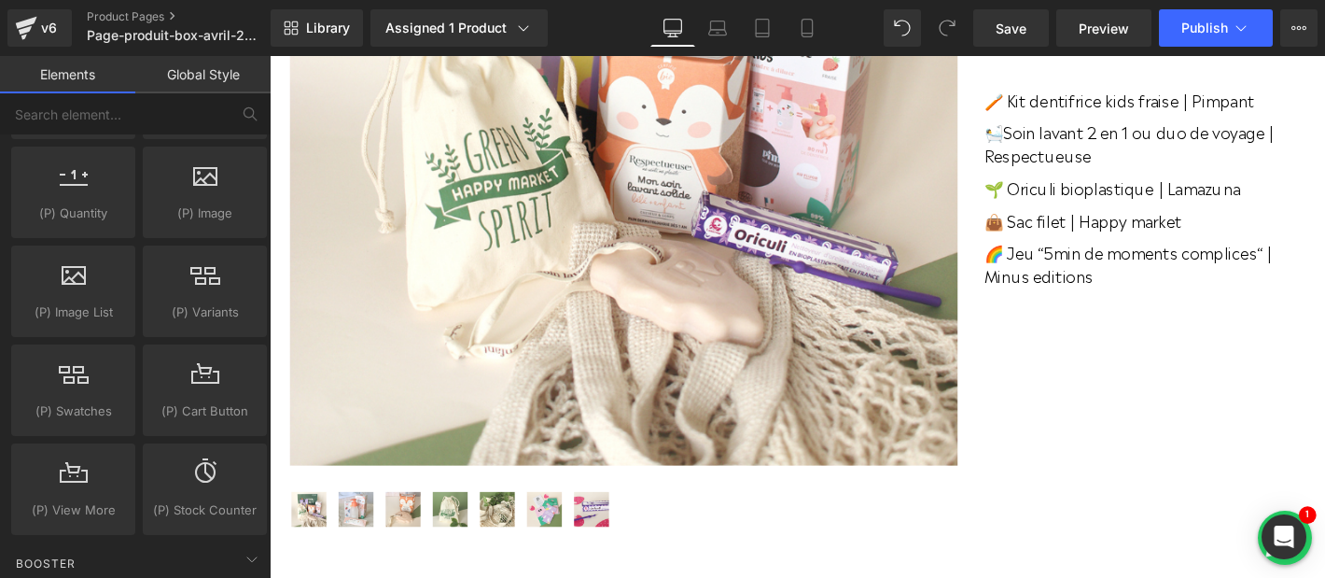
scroll to position [1845, 0]
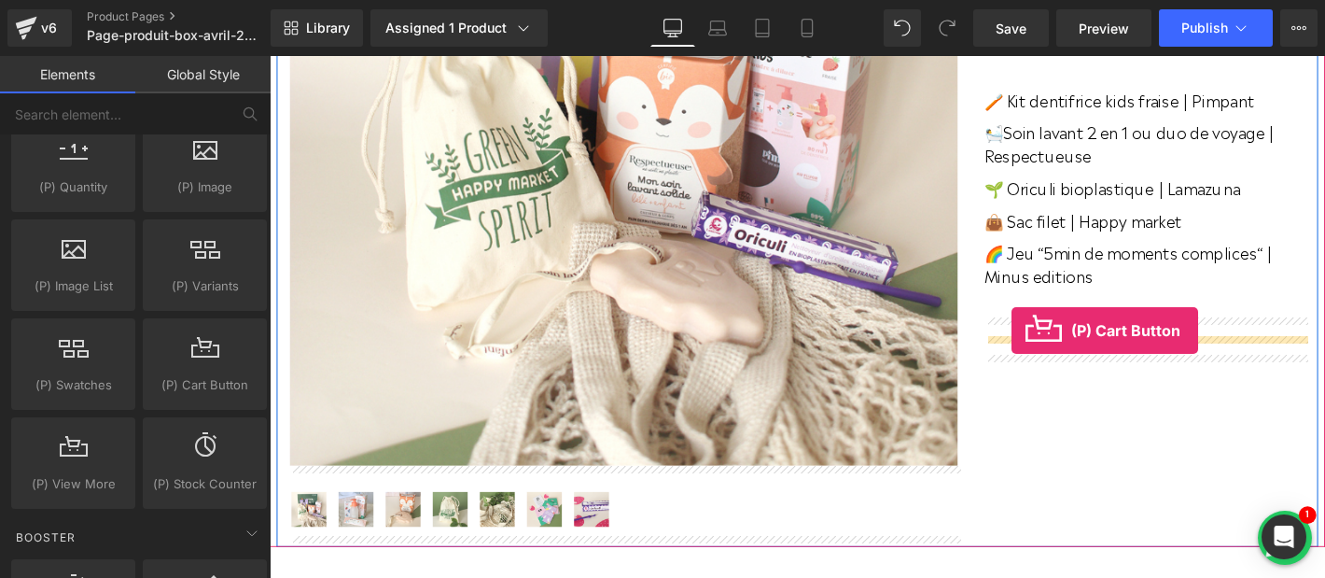
drag, startPoint x: 460, startPoint y: 425, endPoint x: 1064, endPoint y: 349, distance: 608.6
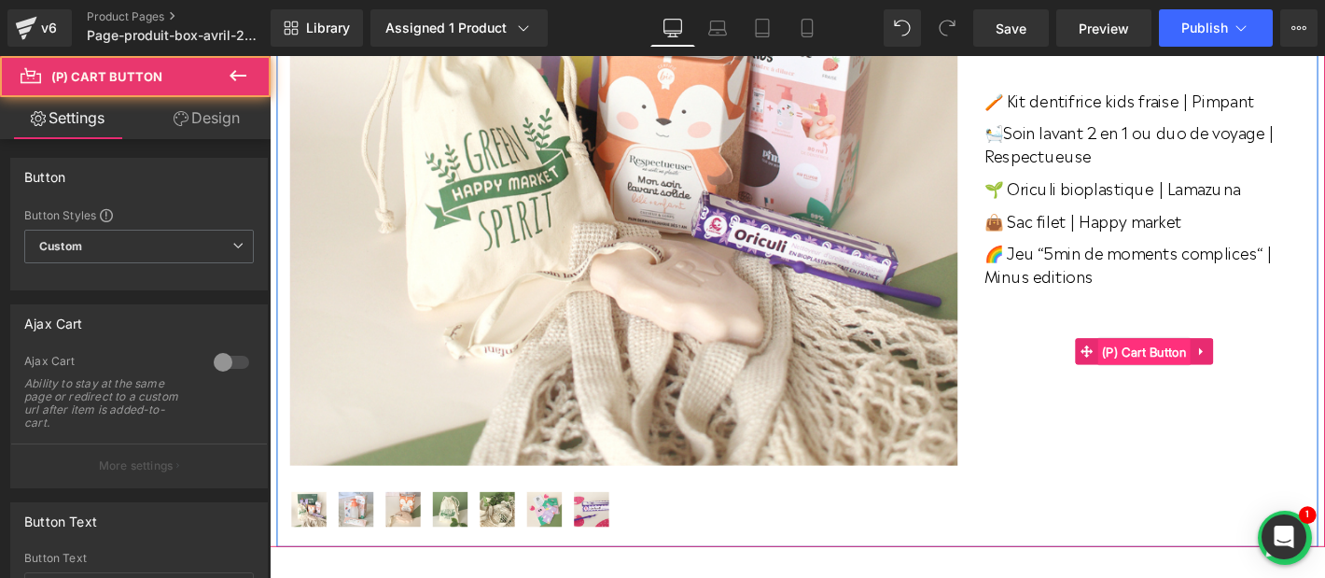
click at [1198, 366] on span "(P) Cart Button" at bounding box center [1206, 373] width 100 height 28
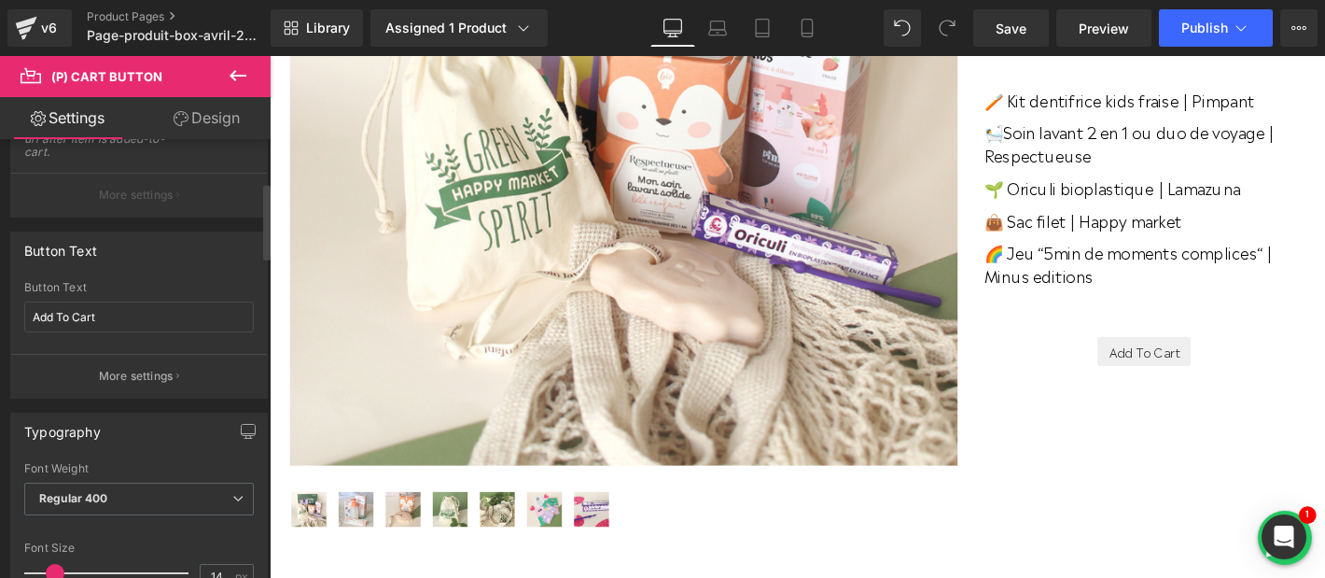
scroll to position [343, 0]
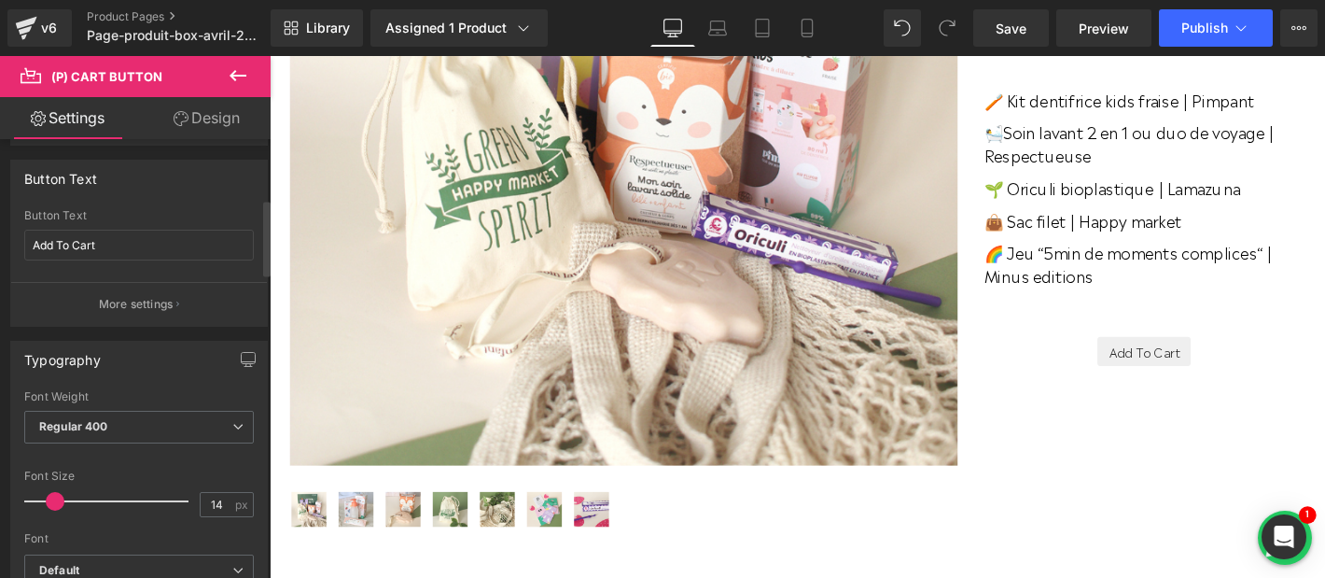
click at [138, 218] on div "Button Text" at bounding box center [139, 215] width 230 height 13
click at [126, 243] on input "Add To Cart" at bounding box center [139, 245] width 230 height 31
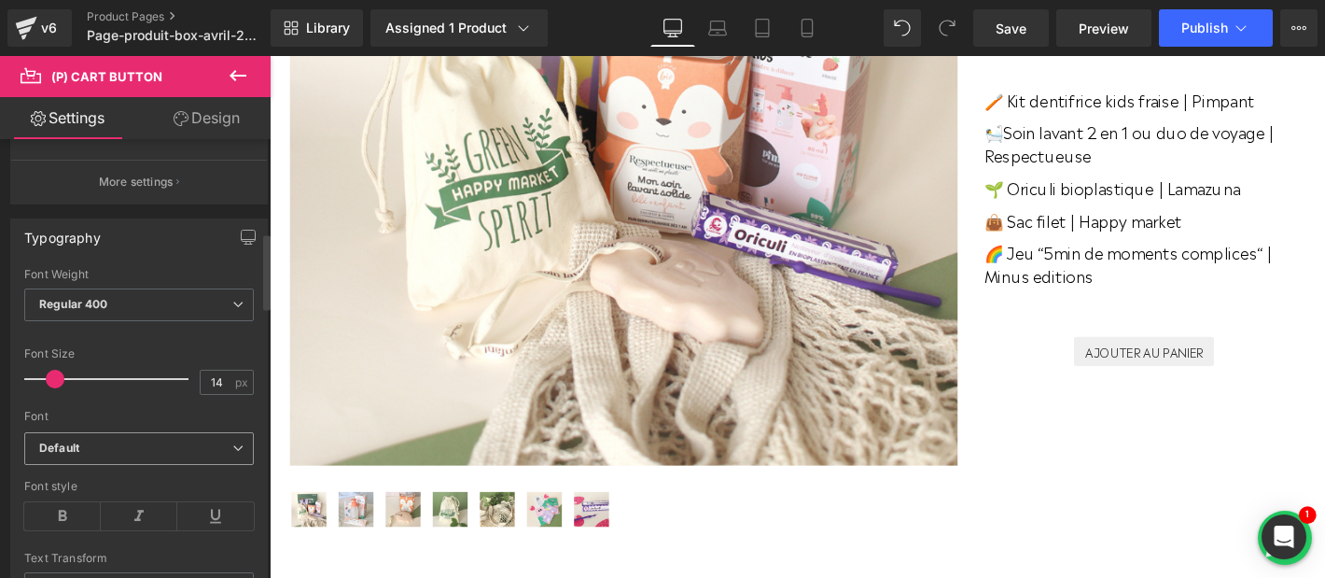
scroll to position [552, 0]
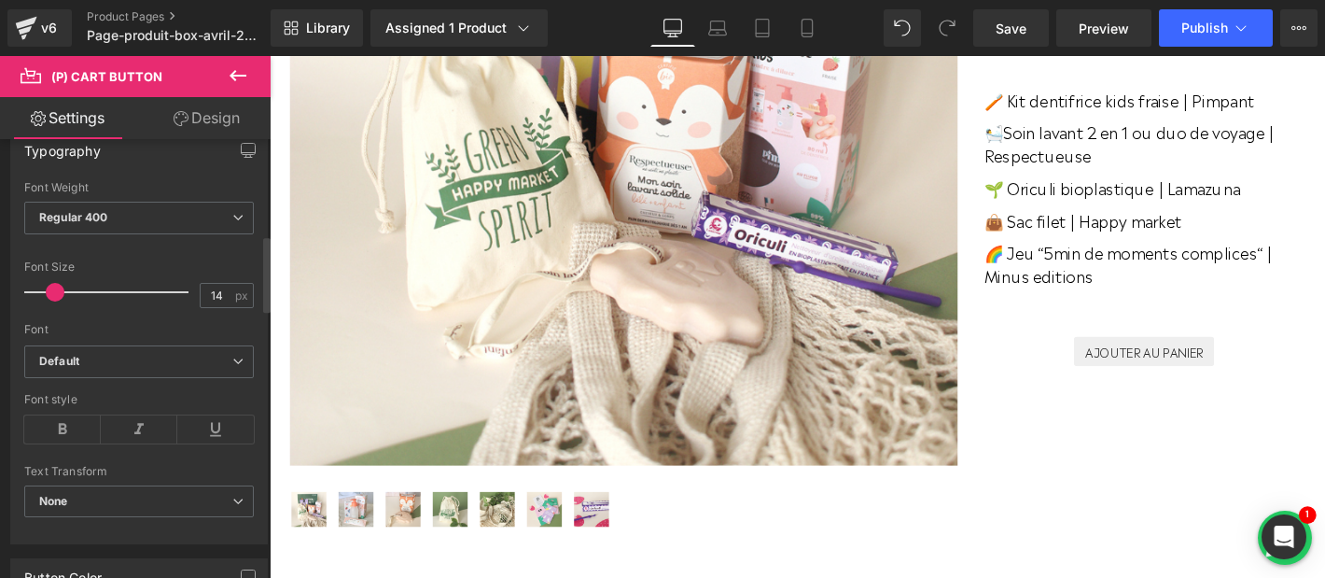
type input "AJOUTER AU PANIER"
click at [60, 291] on span at bounding box center [61, 292] width 19 height 19
type input "20"
click at [61, 291] on span at bounding box center [64, 292] width 19 height 19
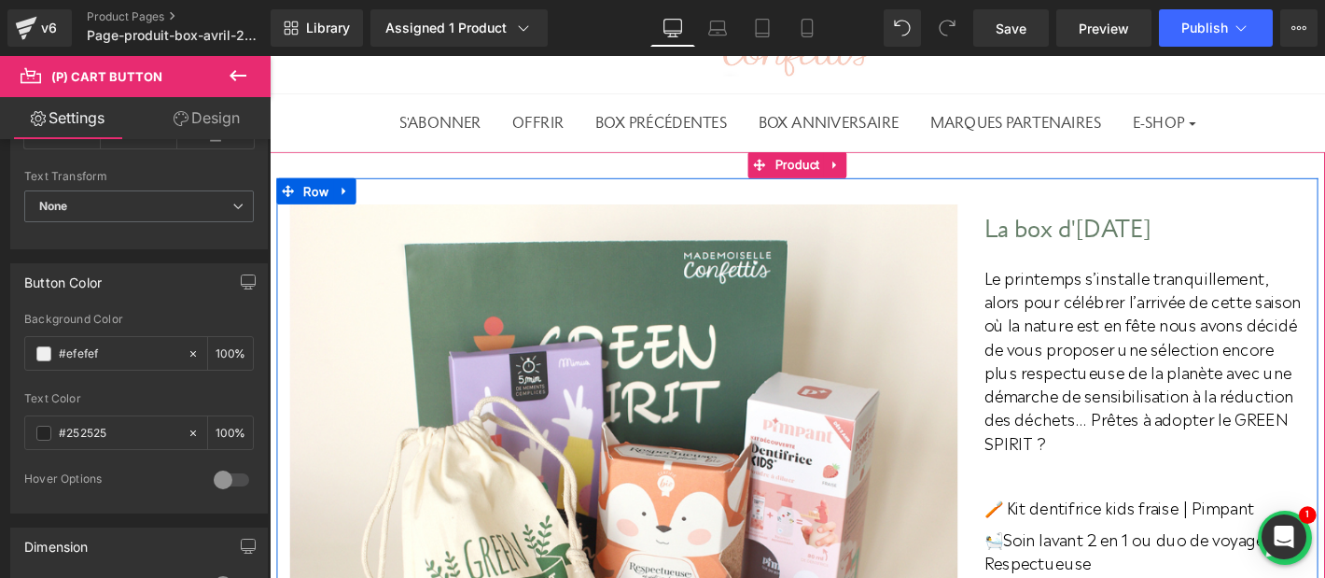
scroll to position [86, 0]
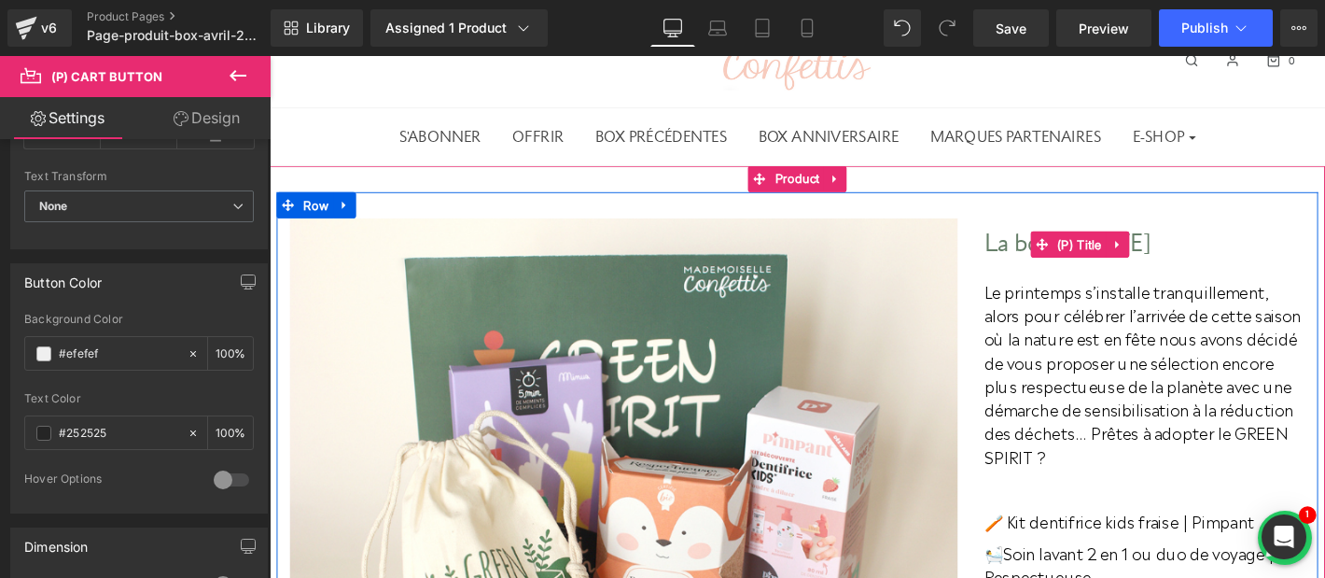
click at [1138, 249] on span "(P) Title" at bounding box center [1136, 259] width 57 height 28
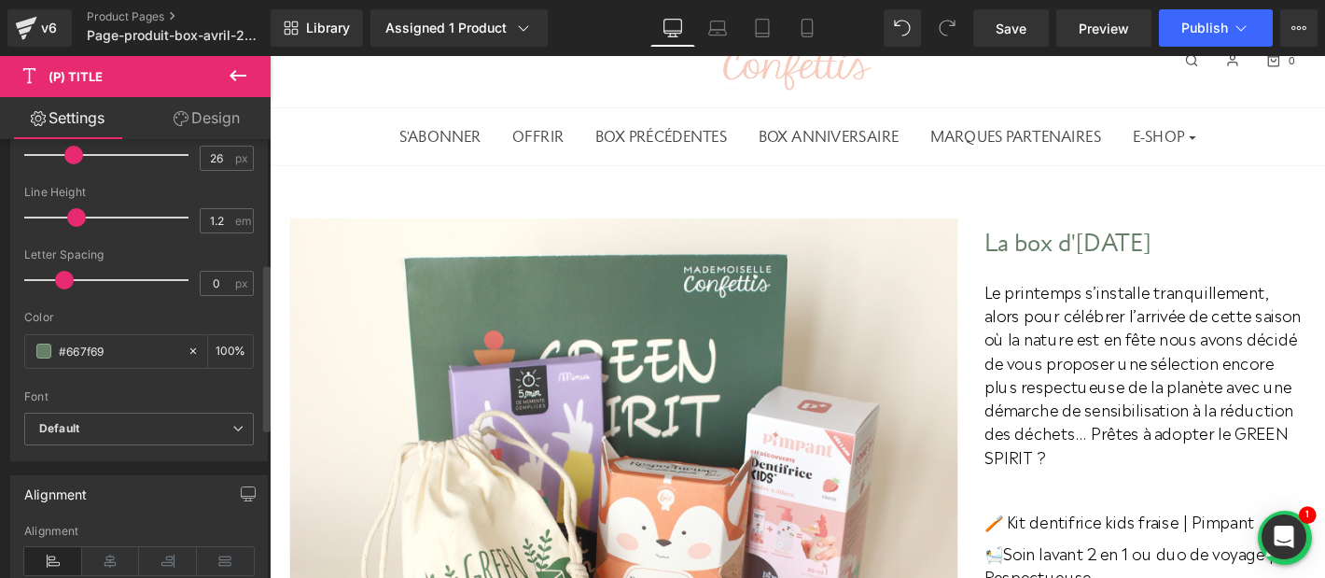
scroll to position [352, 0]
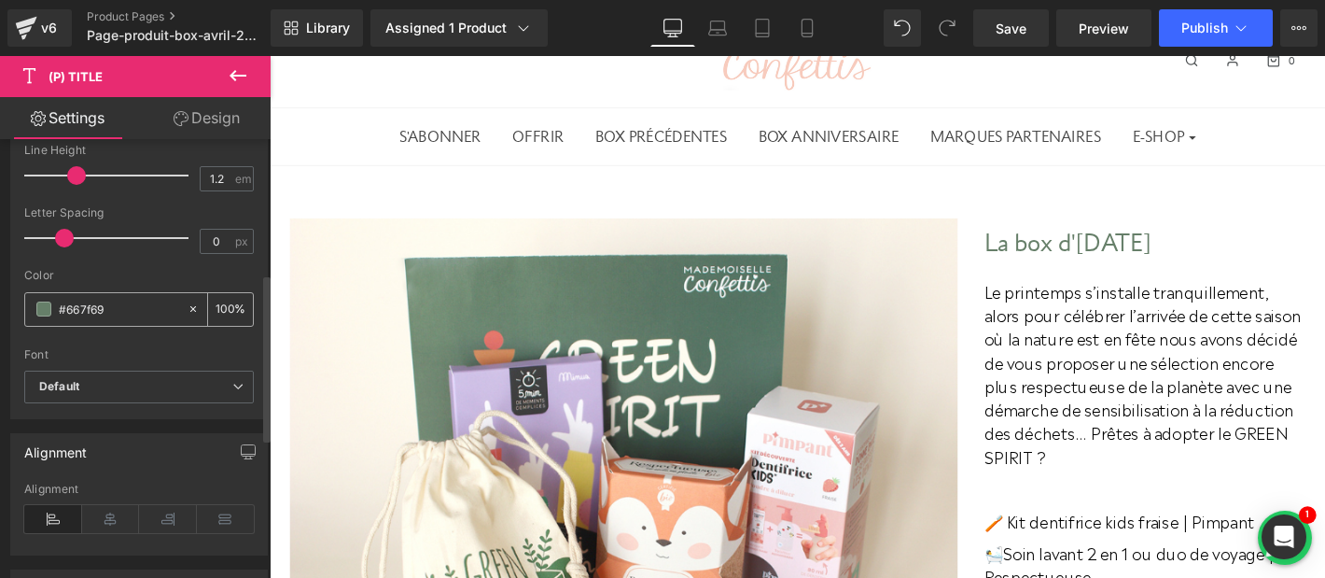
click at [105, 309] on input "#667f69" at bounding box center [118, 309] width 119 height 21
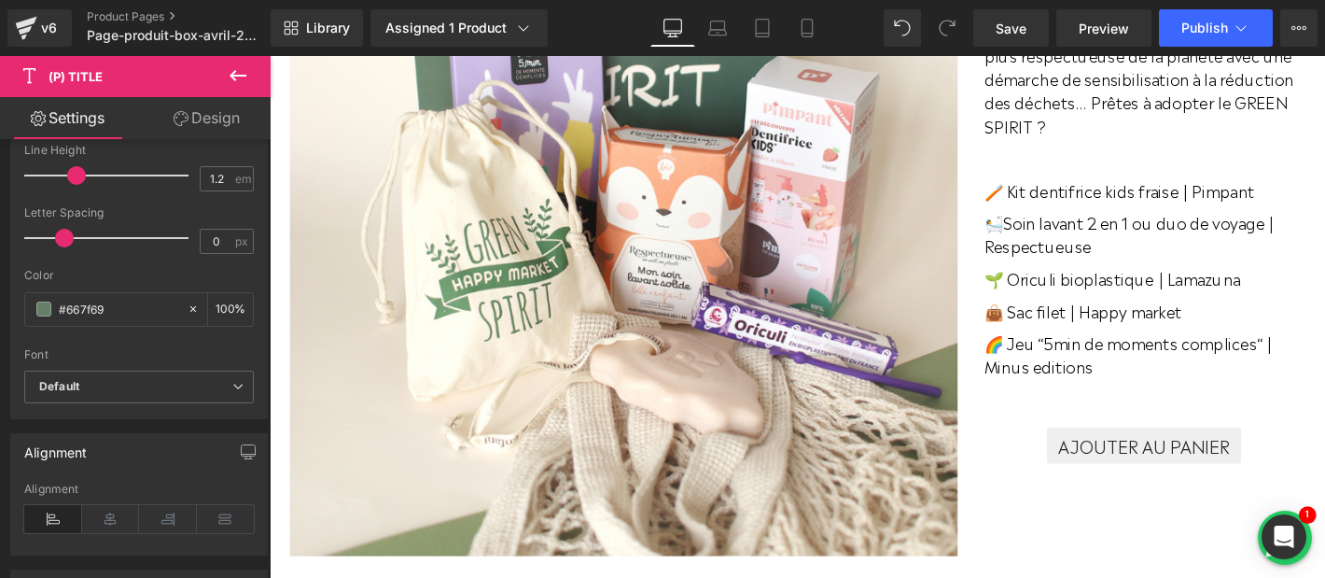
scroll to position [558, 0]
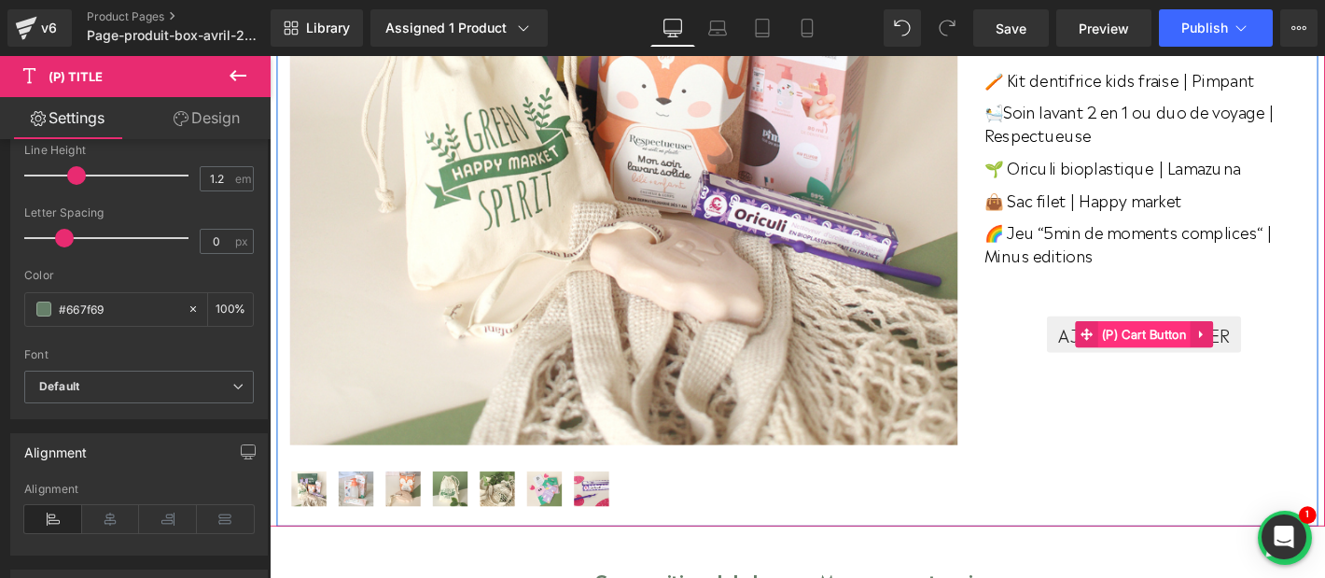
click at [1204, 357] on span "(P) Cart Button" at bounding box center [1206, 354] width 100 height 28
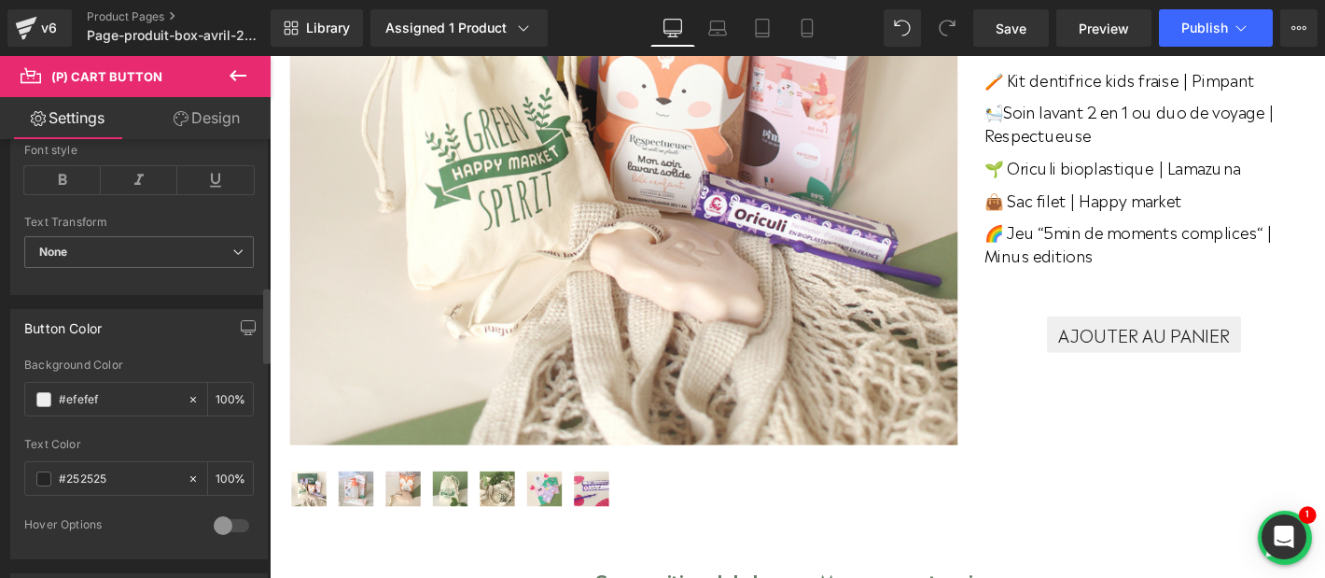
scroll to position [850, 0]
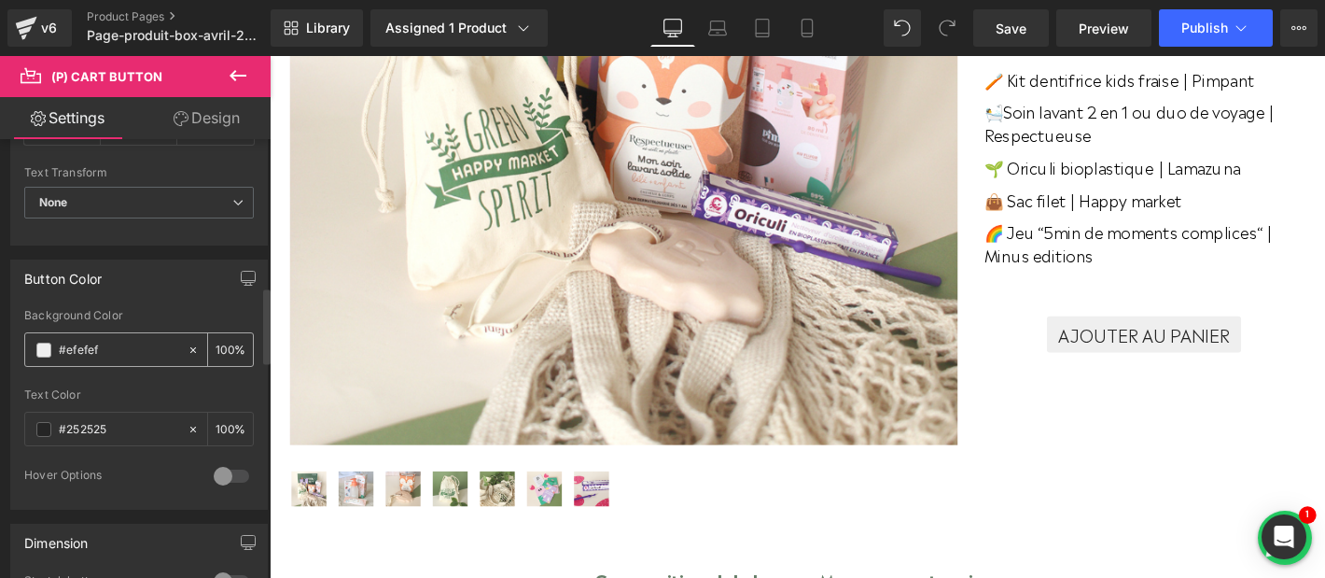
click at [87, 347] on input "#efefef" at bounding box center [118, 350] width 119 height 21
paste input "667f69"
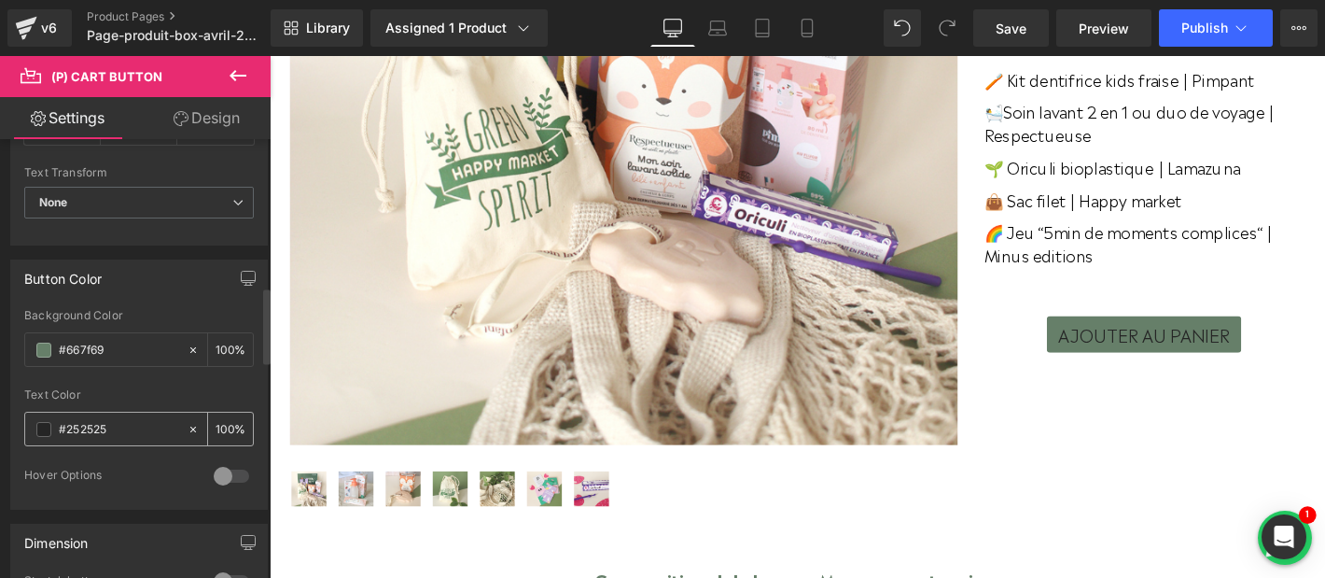
type input "#667f69"
click at [38, 427] on span at bounding box center [43, 429] width 15 height 15
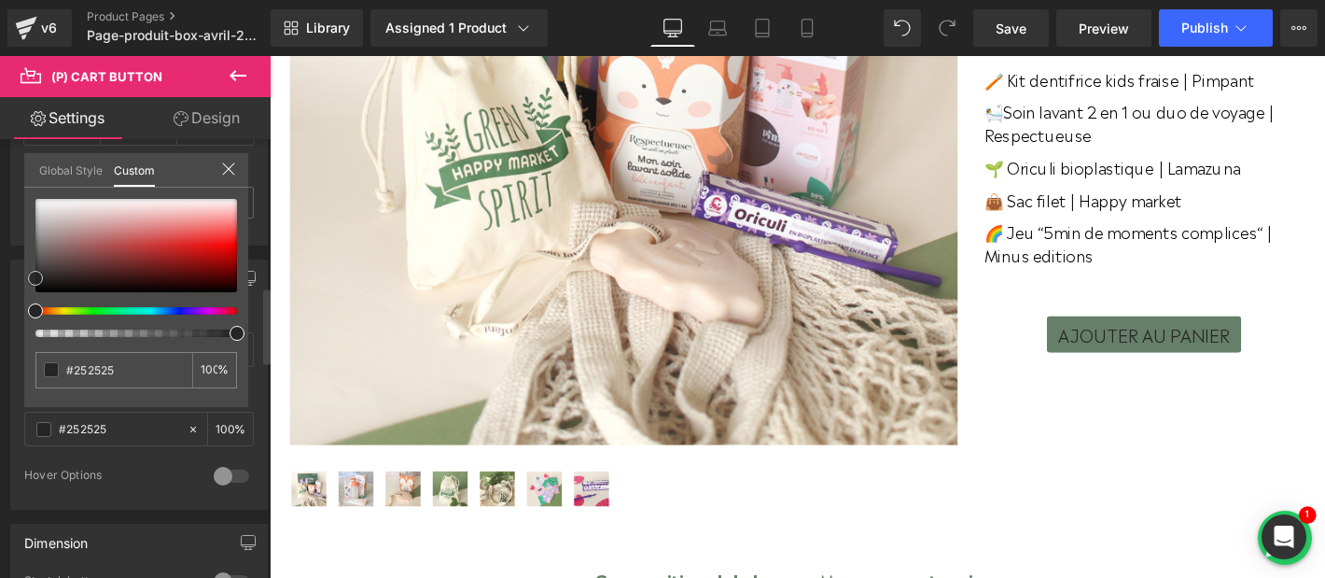
type input "#8d5353"
type input "#9d5c5c"
type input "#caa5a5"
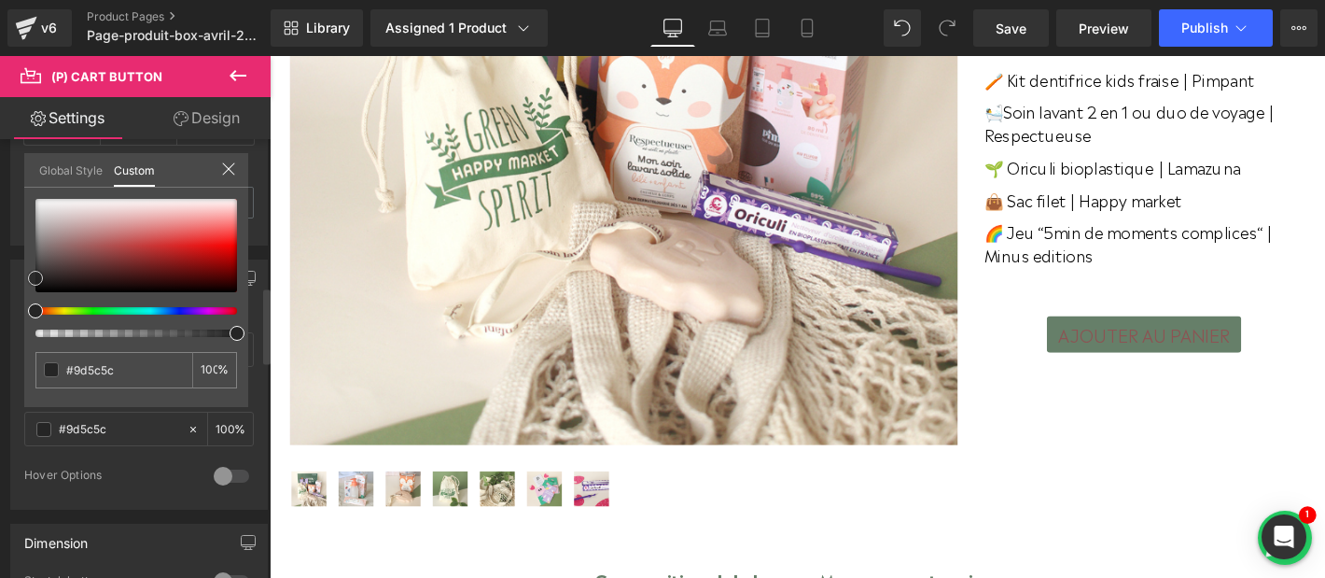
type input "#caa5a5"
type input "#ffffff"
drag, startPoint x: 89, startPoint y: 251, endPoint x: 0, endPoint y: 167, distance: 122.1
click at [0, 245] on div "Button Color rgb(102, 127, 105) Background Color #667f69 100 % rgba(255, 255, 2…" at bounding box center [139, 377] width 279 height 264
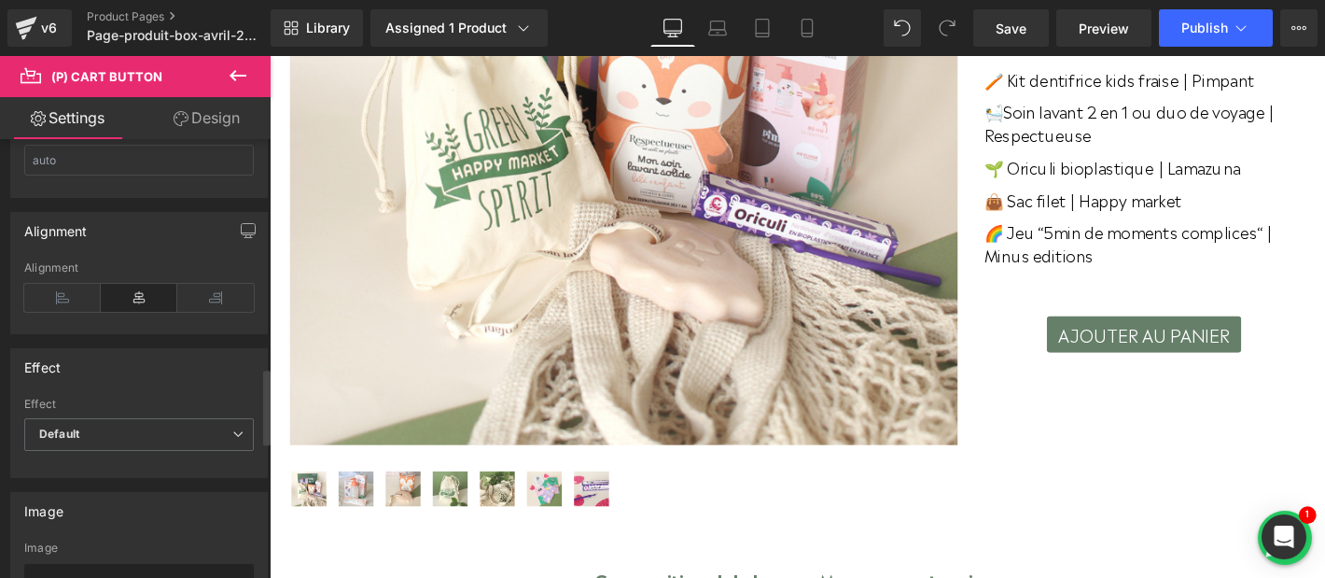
scroll to position [1486, 0]
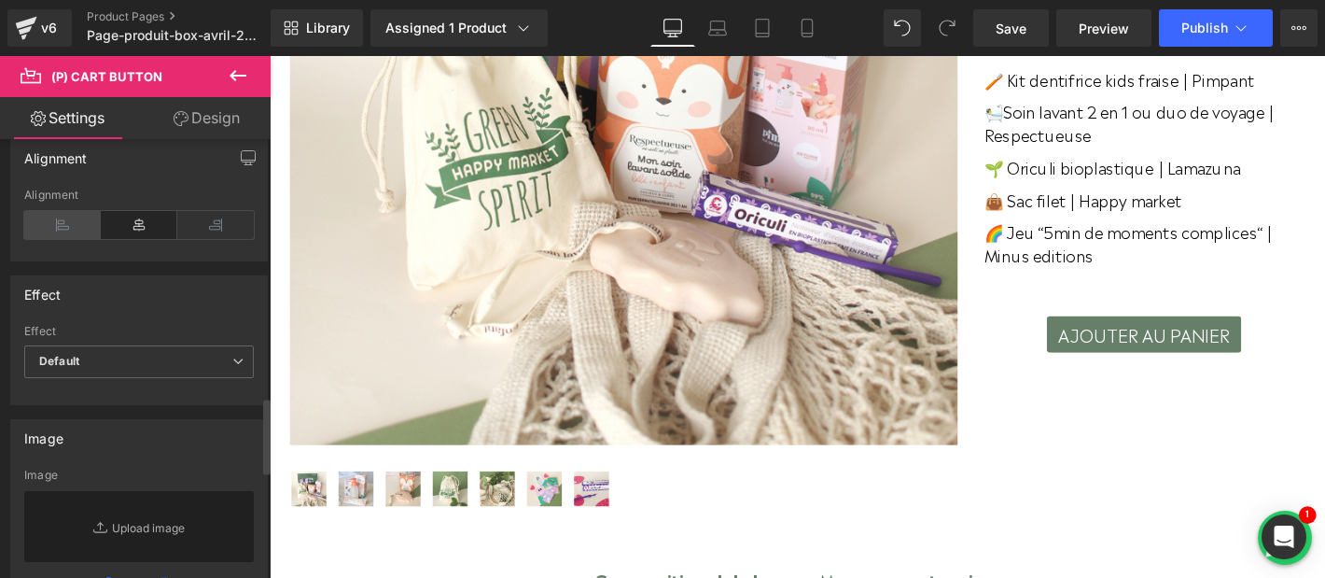
click at [50, 223] on icon at bounding box center [62, 225] width 77 height 28
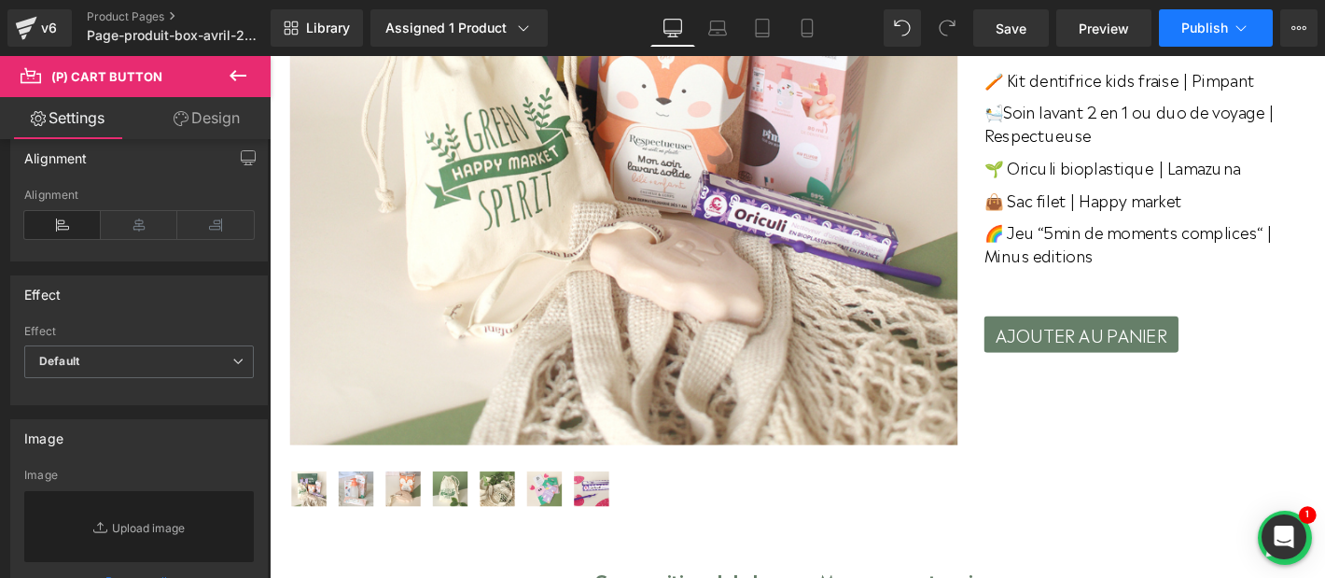
click at [1205, 27] on span "Publish" at bounding box center [1205, 28] width 47 height 15
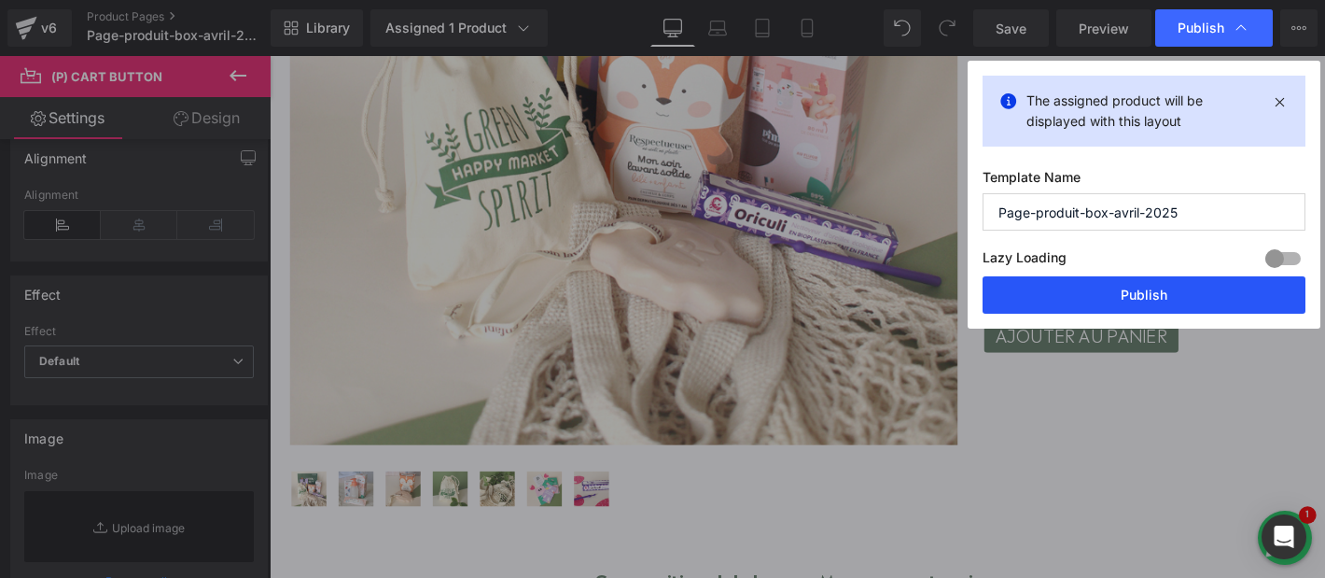
click at [1142, 289] on button "Publish" at bounding box center [1144, 294] width 323 height 37
